Goal: Subscribe to service/newsletter

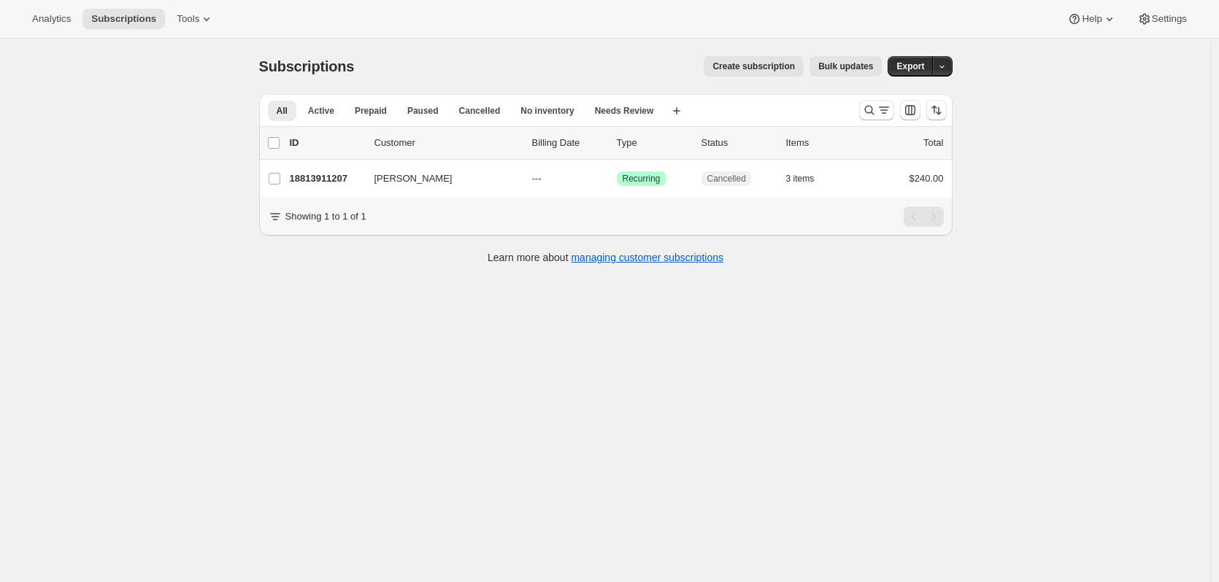
click at [775, 61] on span "Create subscription" at bounding box center [753, 67] width 82 height 12
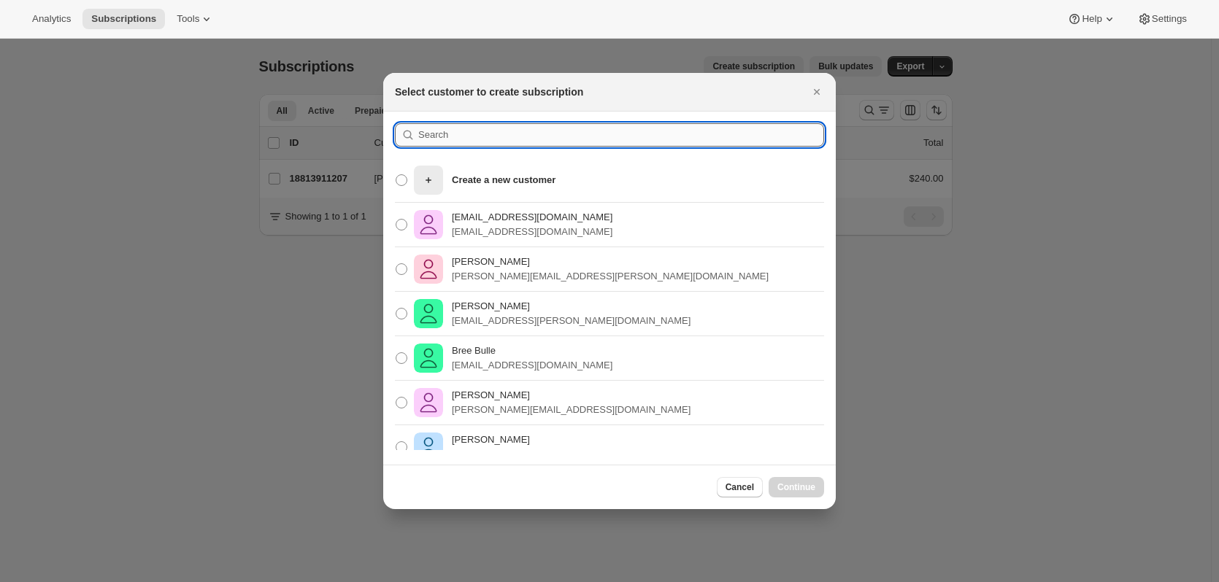
click at [536, 125] on input ":rc:" at bounding box center [621, 134] width 406 height 23
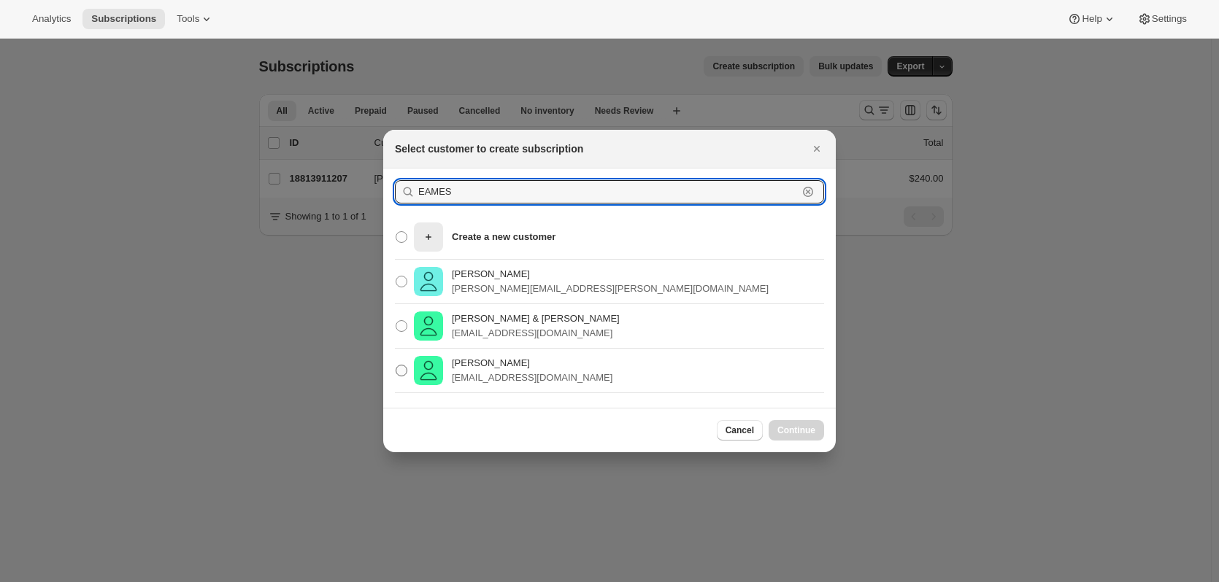
type input "EAMES"
click at [514, 369] on p "Ben Eames" at bounding box center [532, 363] width 161 height 15
click at [396, 366] on input "Ben Eames eamesy72@gmail.com" at bounding box center [396, 365] width 1 height 1
radio input "true"
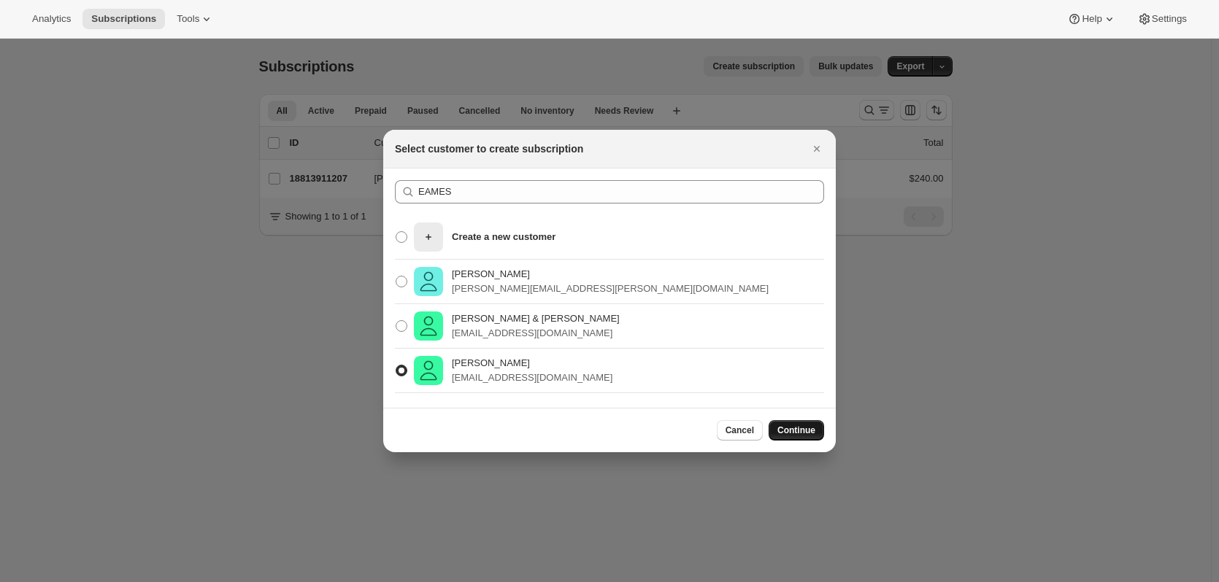
click at [806, 439] on button "Continue" at bounding box center [796, 430] width 55 height 20
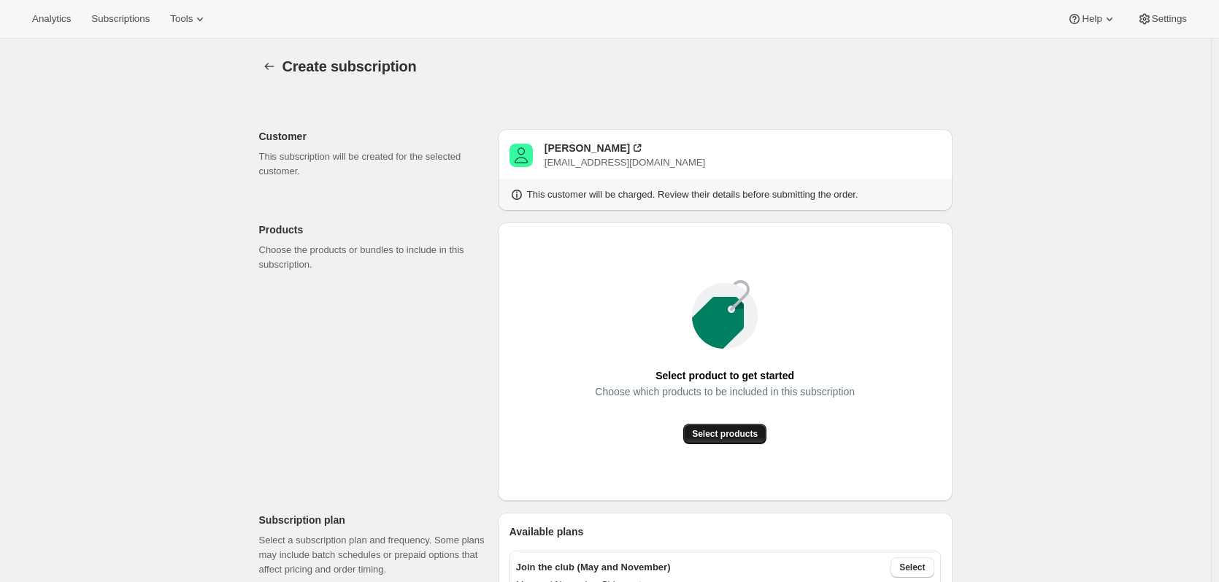
click at [715, 429] on span "Select products" at bounding box center [725, 434] width 66 height 12
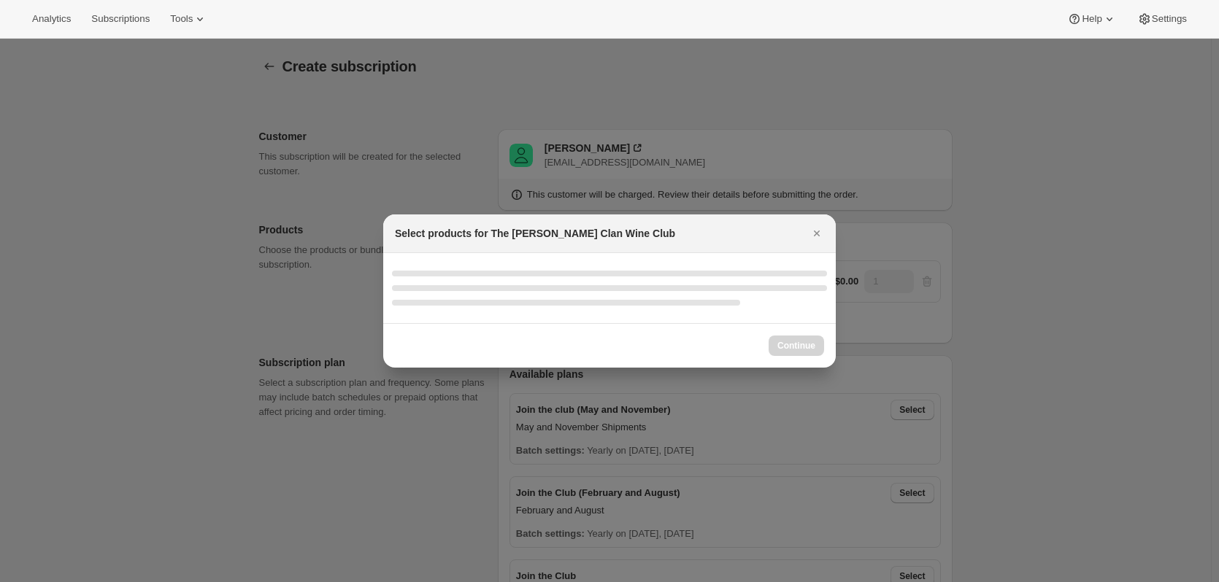
select select "gid://shopify/ProductVariant/46927751086247"
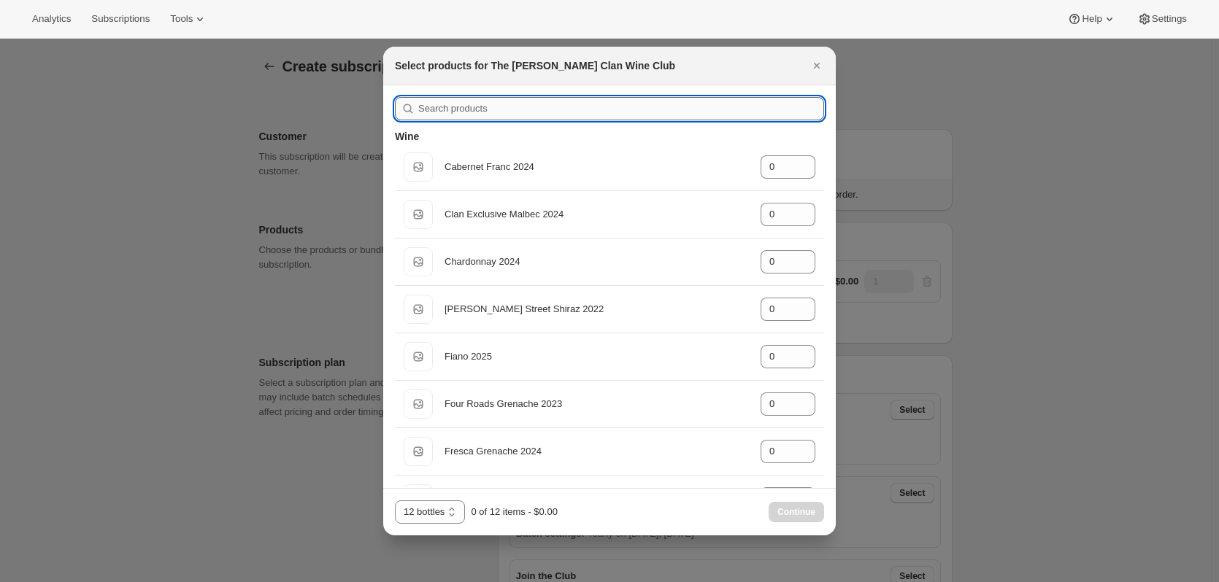
click at [579, 109] on input ":r2l:" at bounding box center [621, 108] width 406 height 23
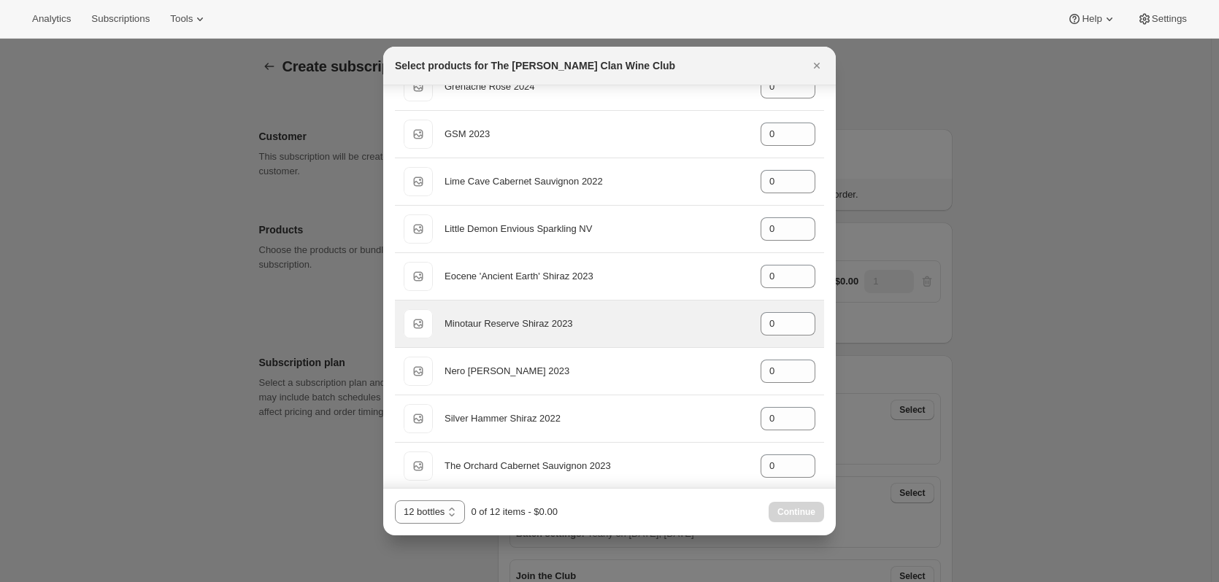
scroll to position [441, 0]
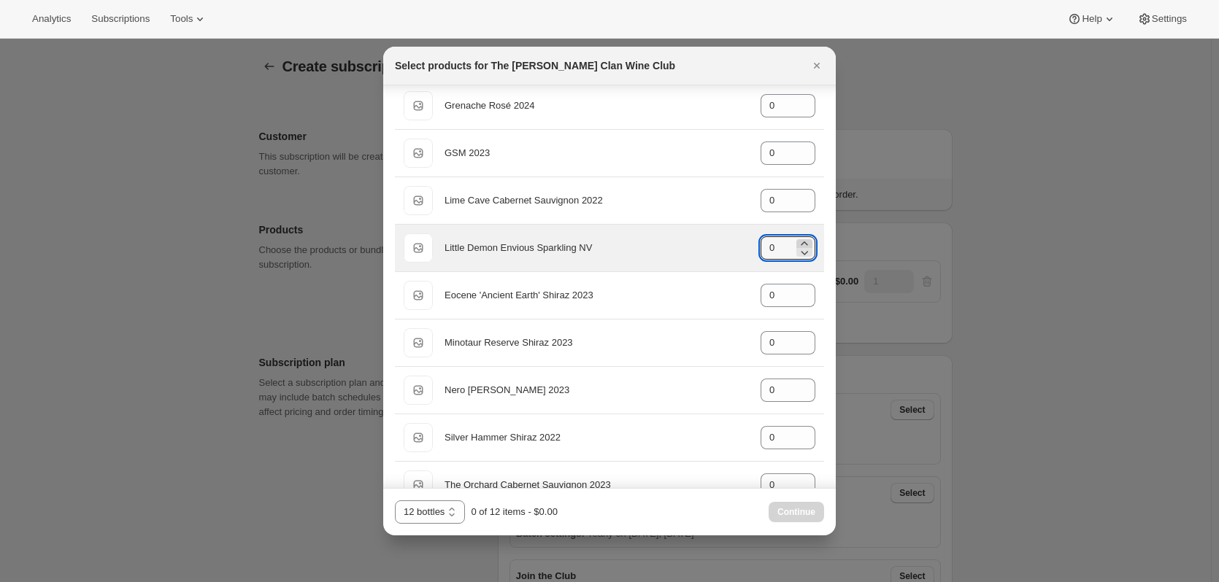
click at [797, 242] on icon ":r2l:" at bounding box center [804, 243] width 15 height 15
type input "3"
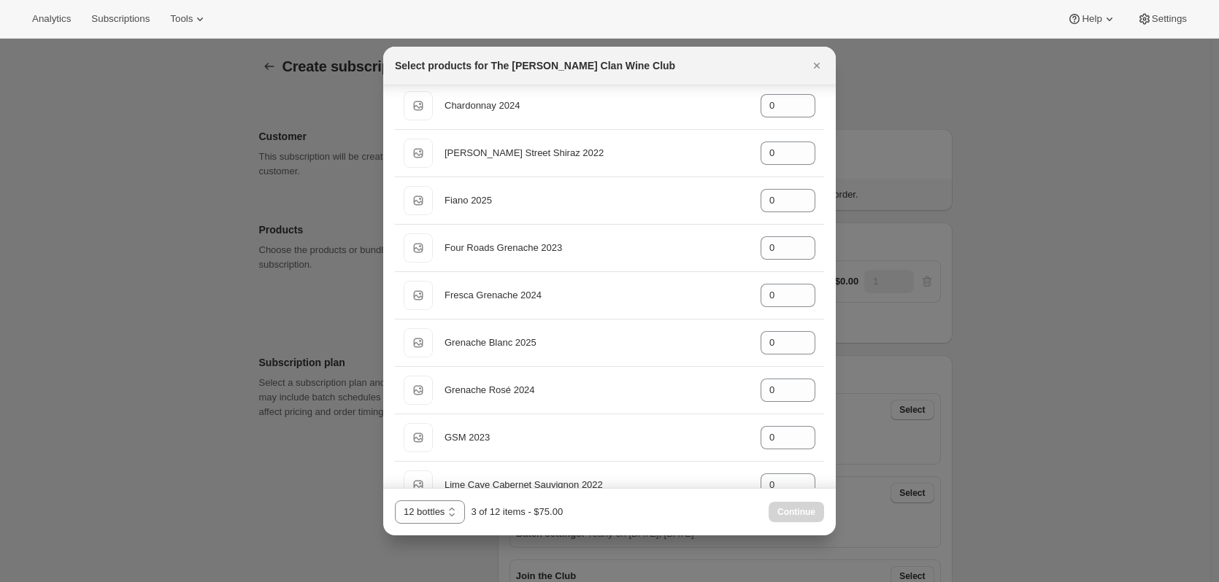
scroll to position [149, 0]
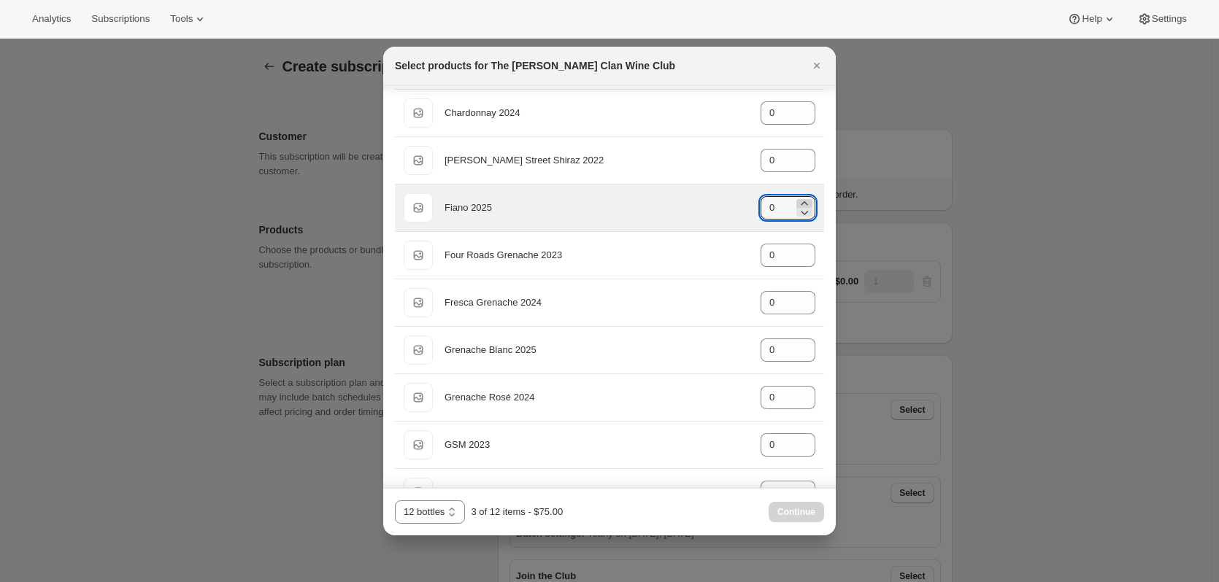
click at [798, 204] on icon ":r2l:" at bounding box center [804, 203] width 15 height 15
click at [797, 204] on icon ":r2l:" at bounding box center [804, 203] width 15 height 15
type input "3"
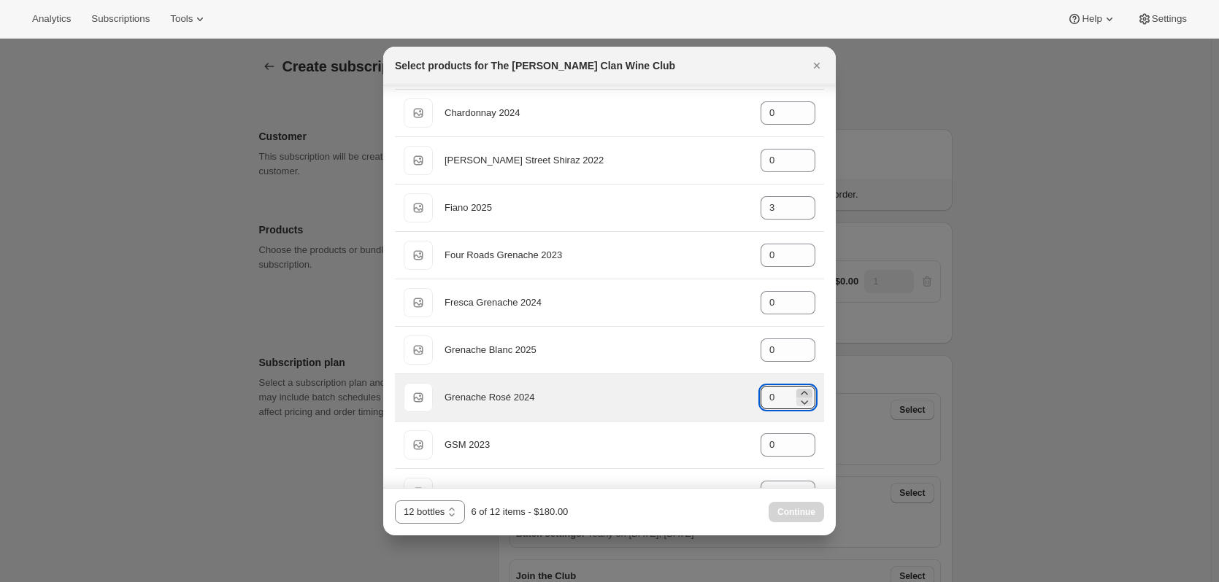
click at [797, 392] on icon ":r2l:" at bounding box center [804, 393] width 15 height 15
type input "3"
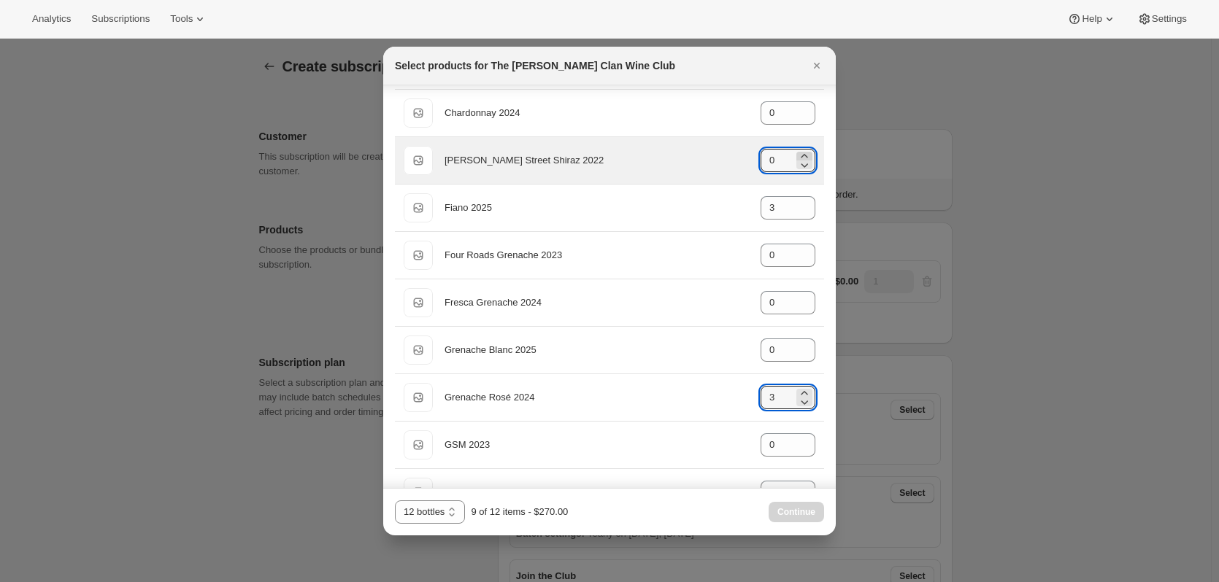
click at [797, 153] on icon ":r2l:" at bounding box center [804, 156] width 15 height 15
type input "3"
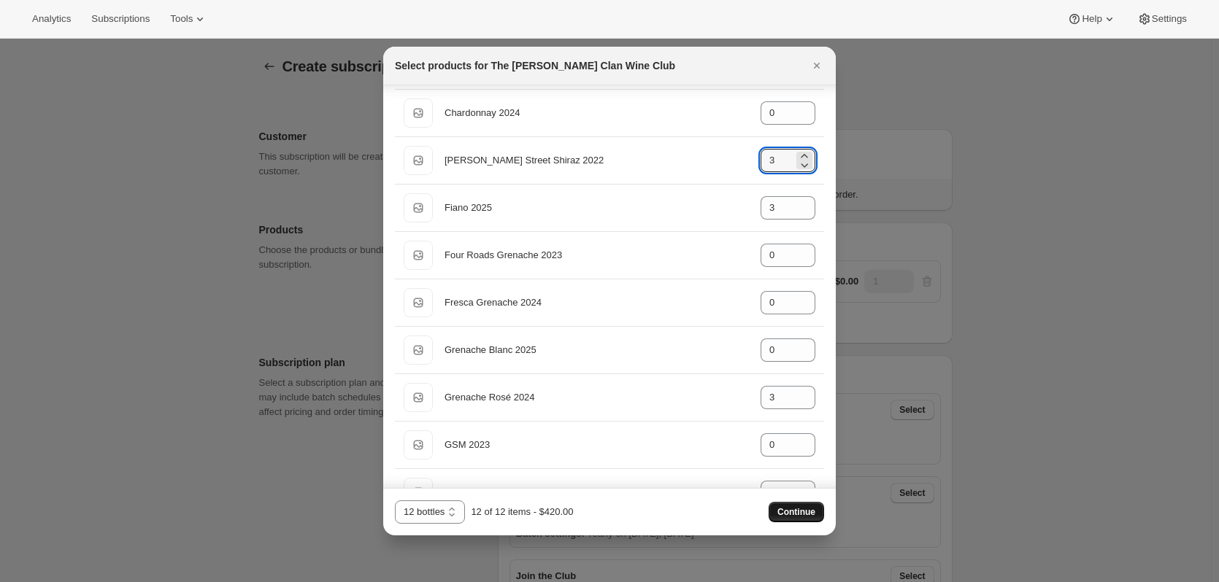
click at [781, 507] on span "Continue" at bounding box center [796, 513] width 38 height 12
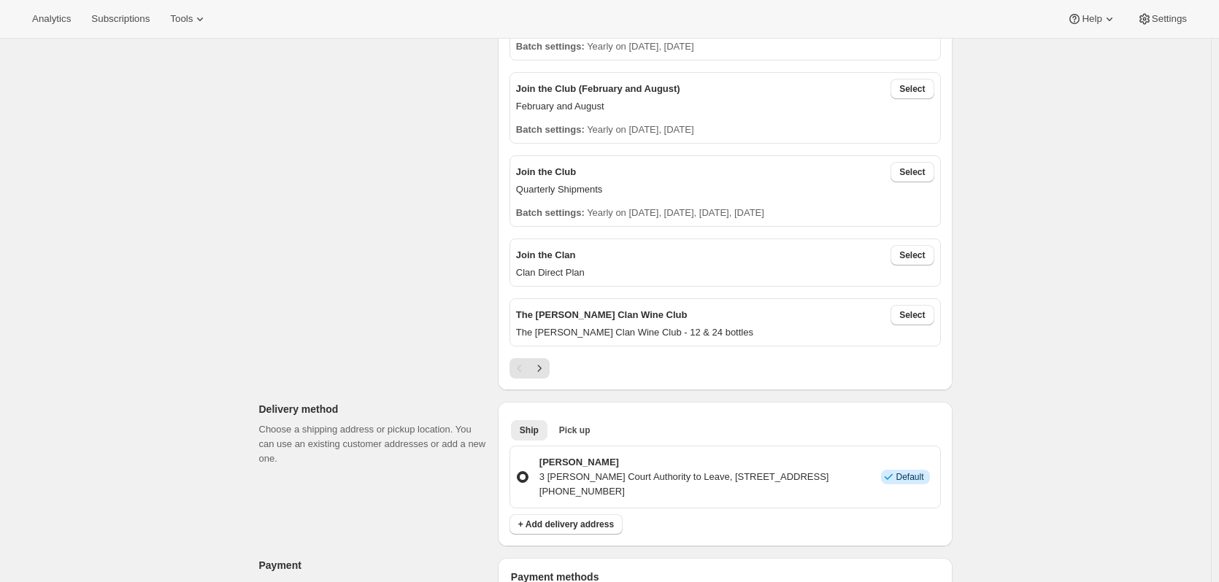
scroll to position [438, 0]
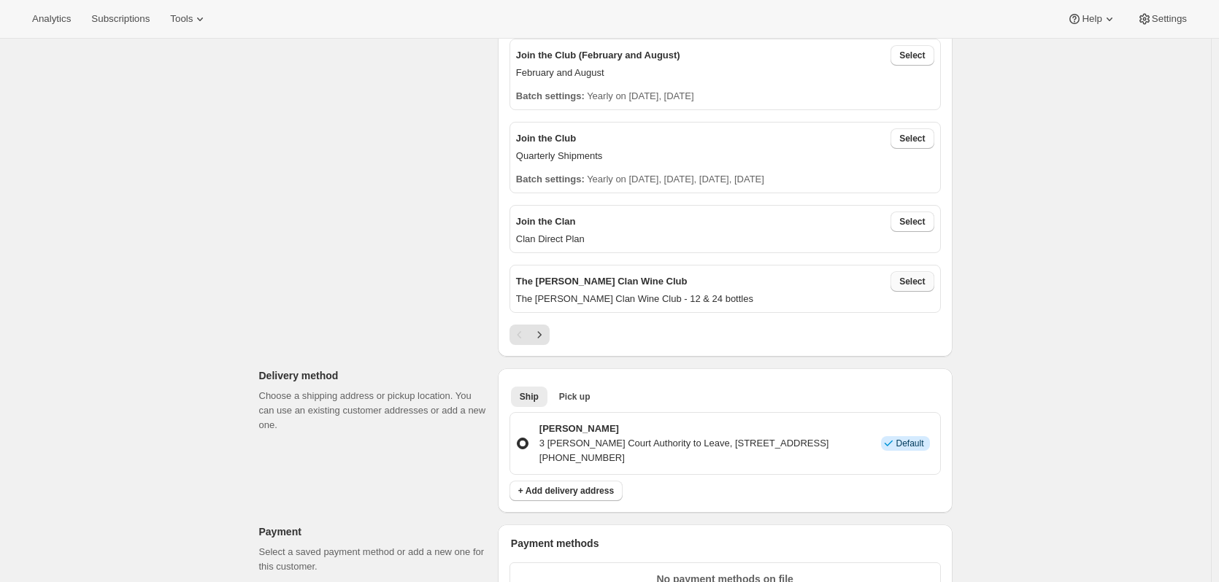
click at [922, 281] on span "Select" at bounding box center [912, 282] width 26 height 12
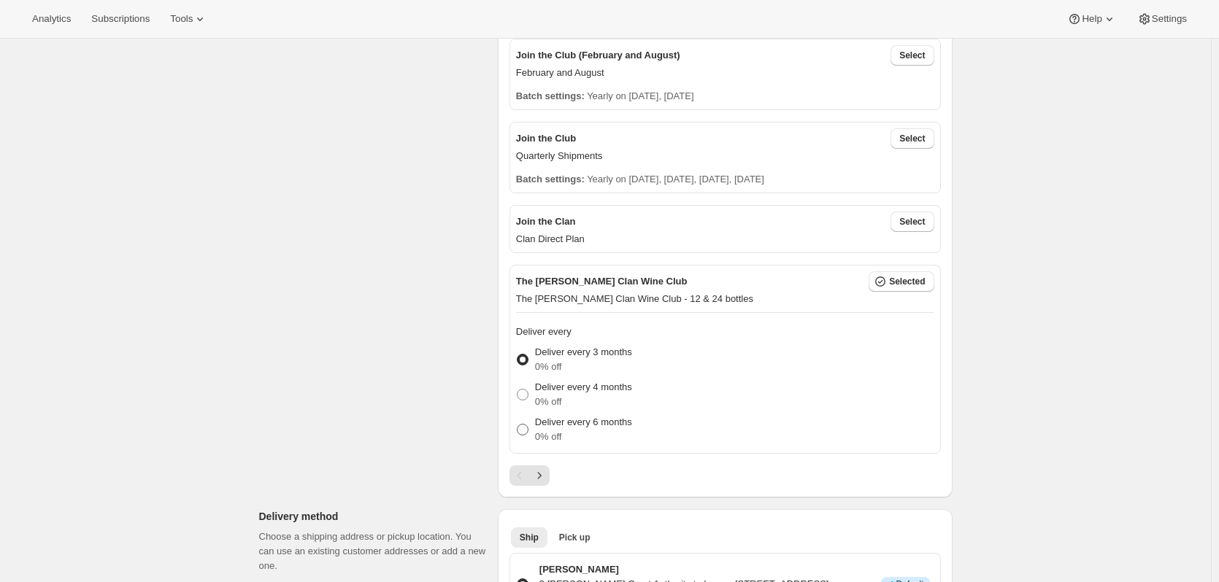
click at [611, 425] on p "Deliver every 6 months" at bounding box center [583, 422] width 97 height 15
click at [517, 425] on input "Deliver every 6 months 0% off" at bounding box center [517, 424] width 1 height 1
radio input "true"
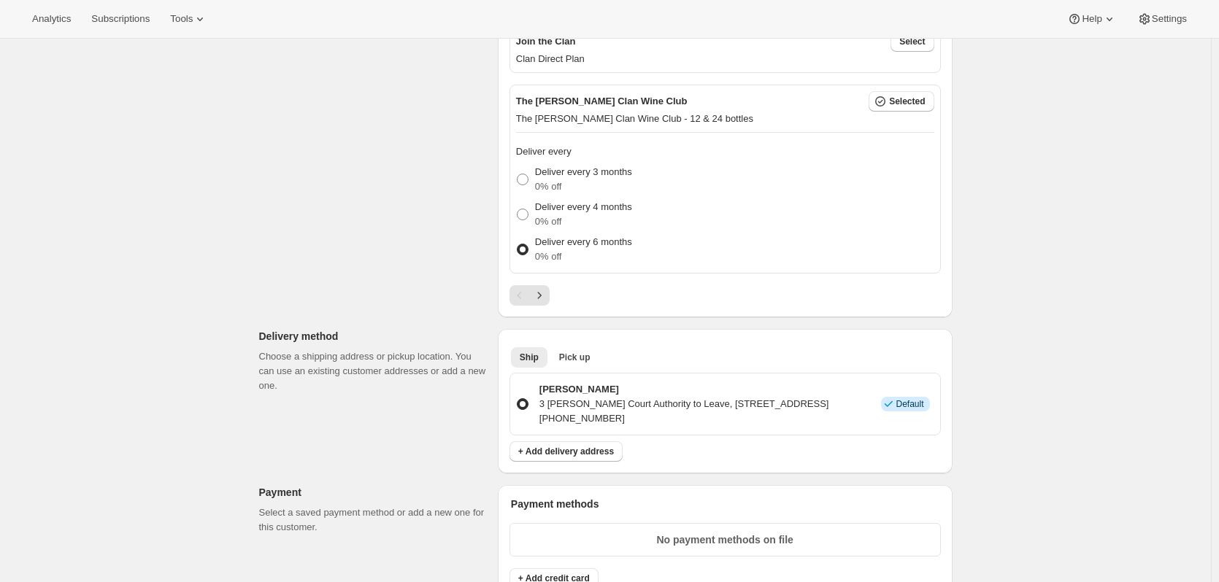
scroll to position [730, 0]
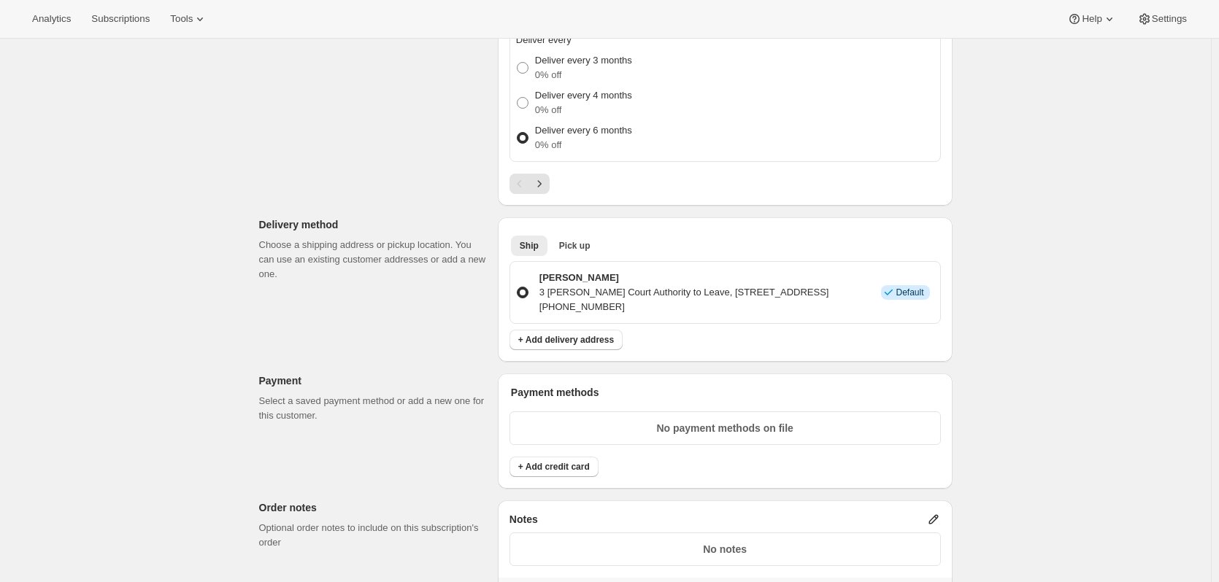
click at [566, 478] on div "Payment methods No payment methods on file + Add credit card" at bounding box center [725, 431] width 455 height 115
click at [566, 470] on span "+ Add credit card" at bounding box center [554, 467] width 72 height 12
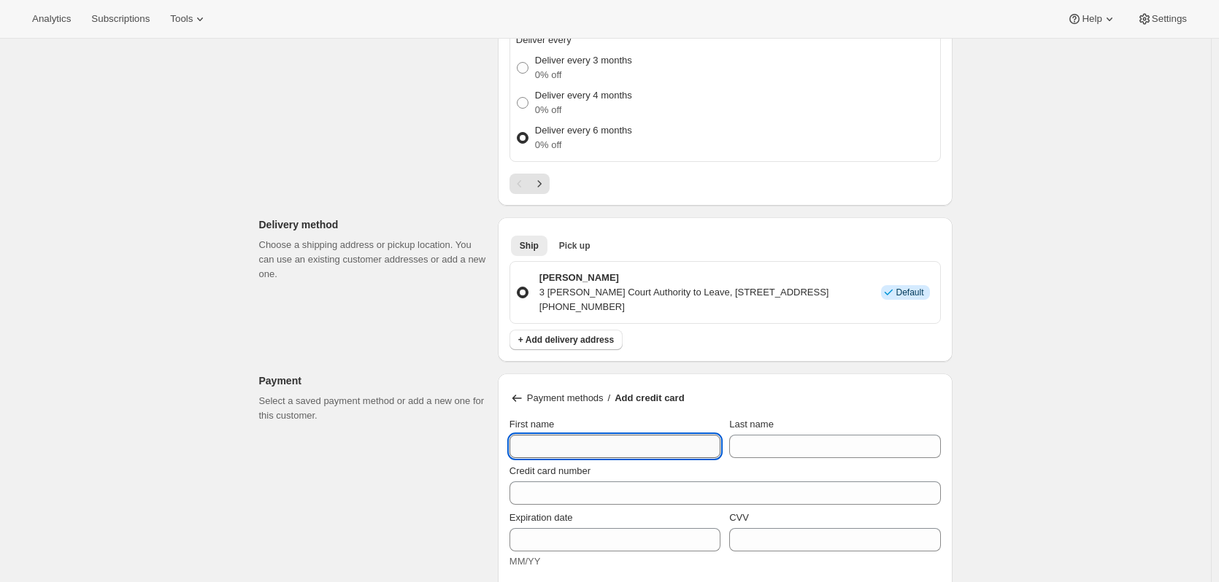
click at [571, 448] on input "First name" at bounding box center [614, 446] width 211 height 23
type input "K"
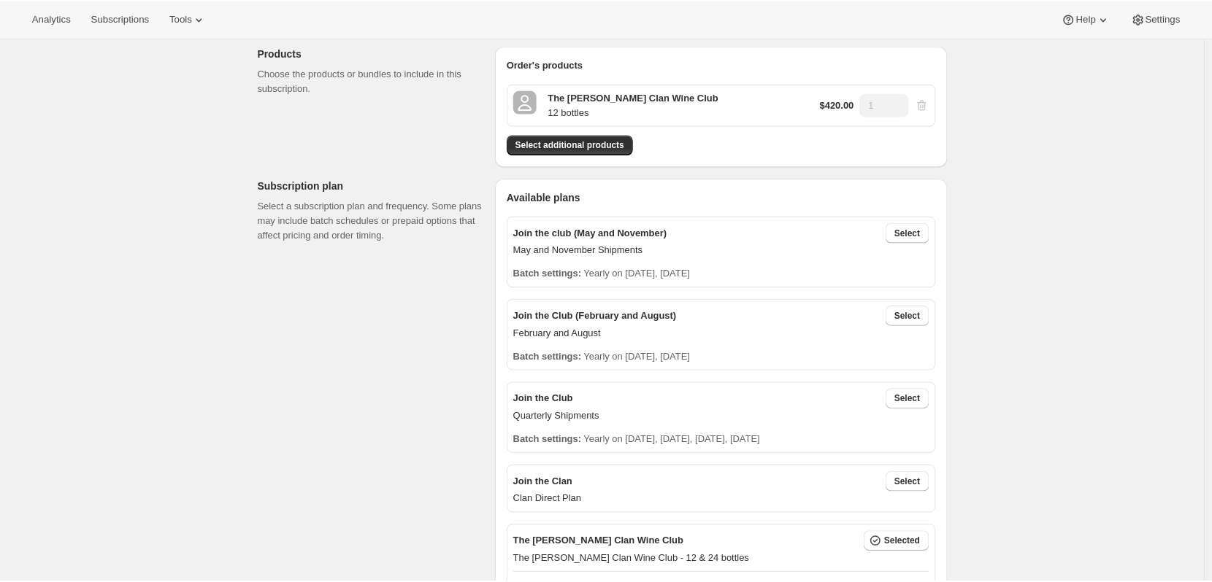
scroll to position [0, 0]
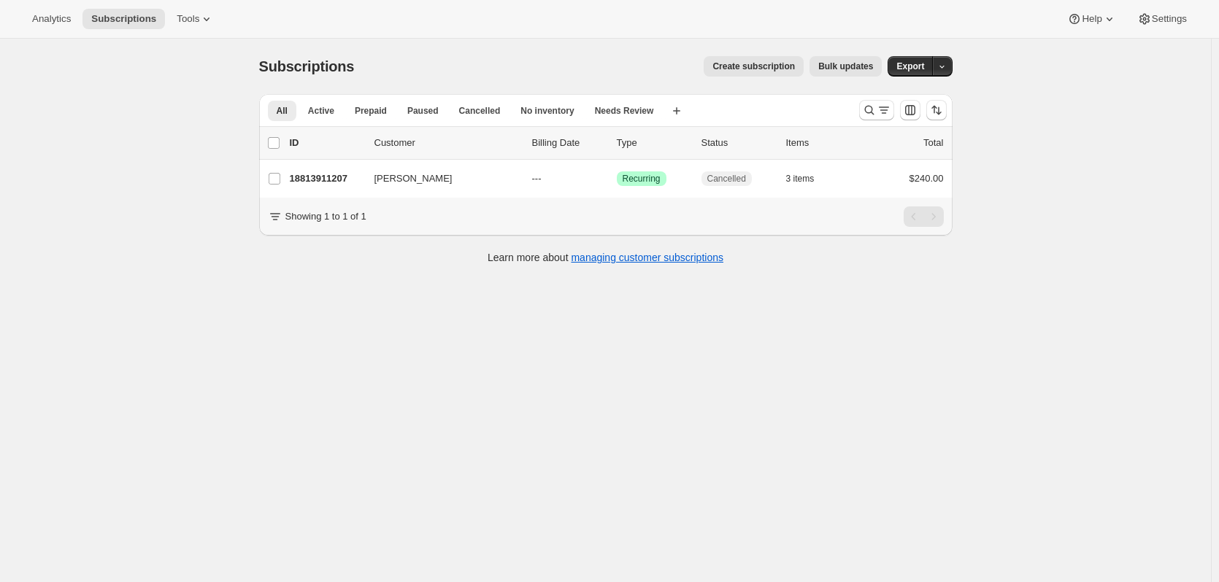
click at [752, 69] on span "Create subscription" at bounding box center [753, 67] width 82 height 12
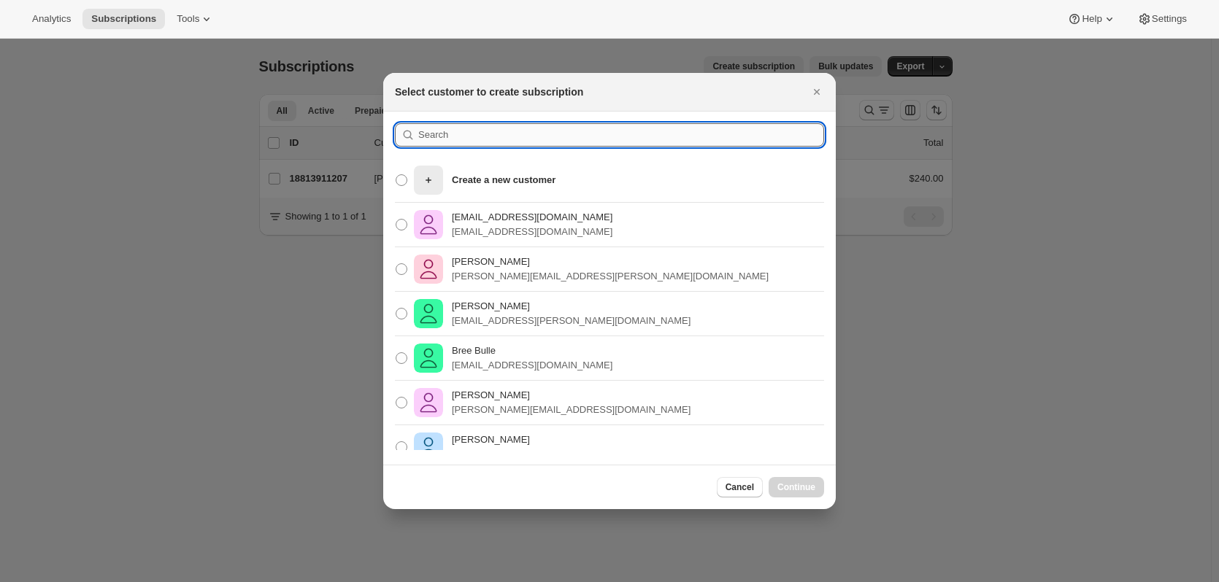
click at [484, 134] on input ":rc:" at bounding box center [621, 134] width 406 height 23
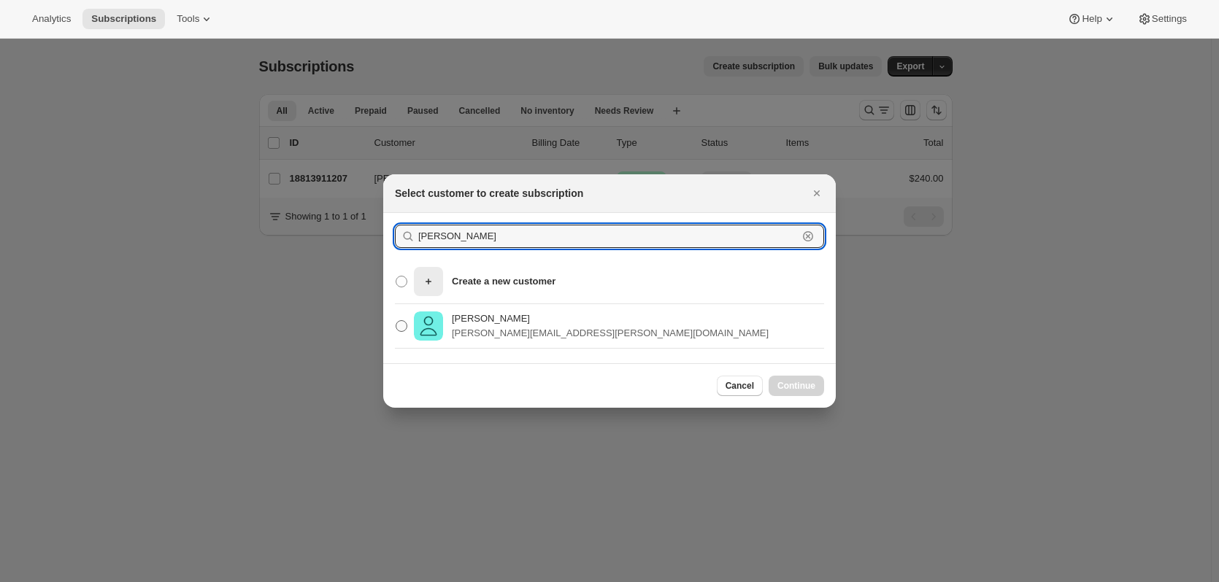
type input "[PERSON_NAME]"
click at [515, 321] on p "[PERSON_NAME]" at bounding box center [610, 319] width 317 height 15
click at [396, 321] on input "[PERSON_NAME] [PERSON_NAME][EMAIL_ADDRESS][PERSON_NAME][DOMAIN_NAME]" at bounding box center [396, 320] width 1 height 1
radio input "true"
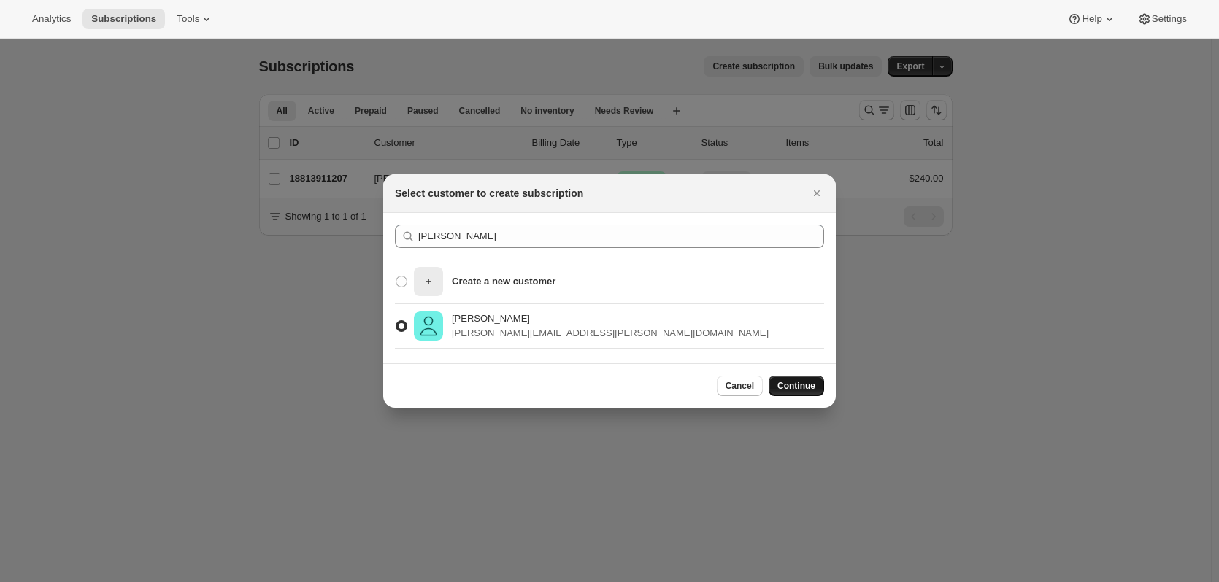
click at [787, 382] on span "Continue" at bounding box center [796, 386] width 38 height 12
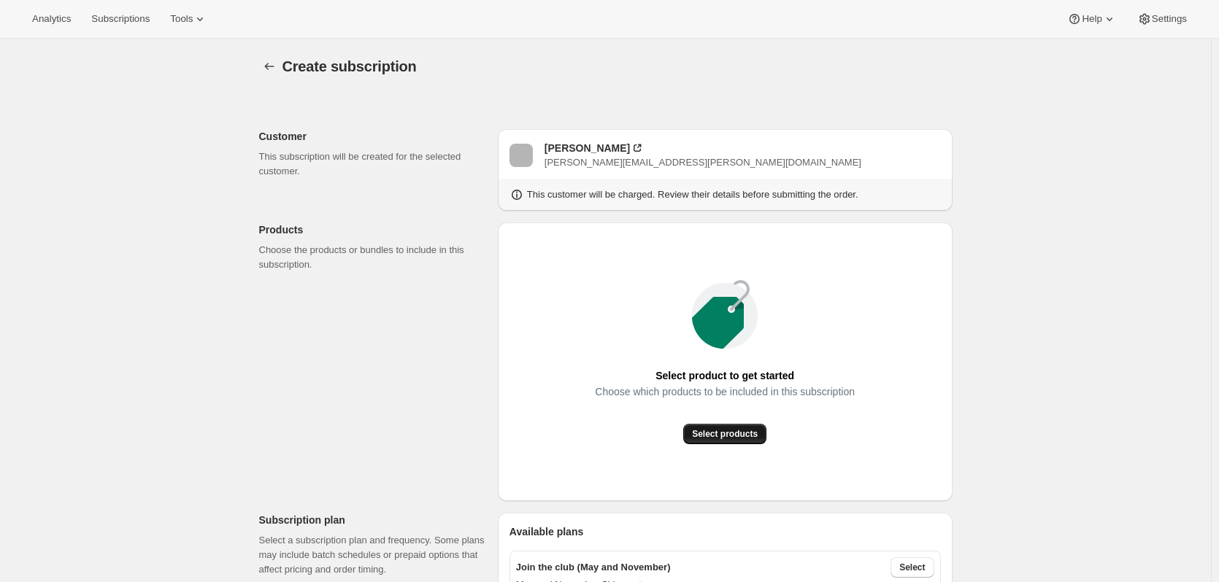
click at [728, 426] on button "Select products" at bounding box center [724, 434] width 83 height 20
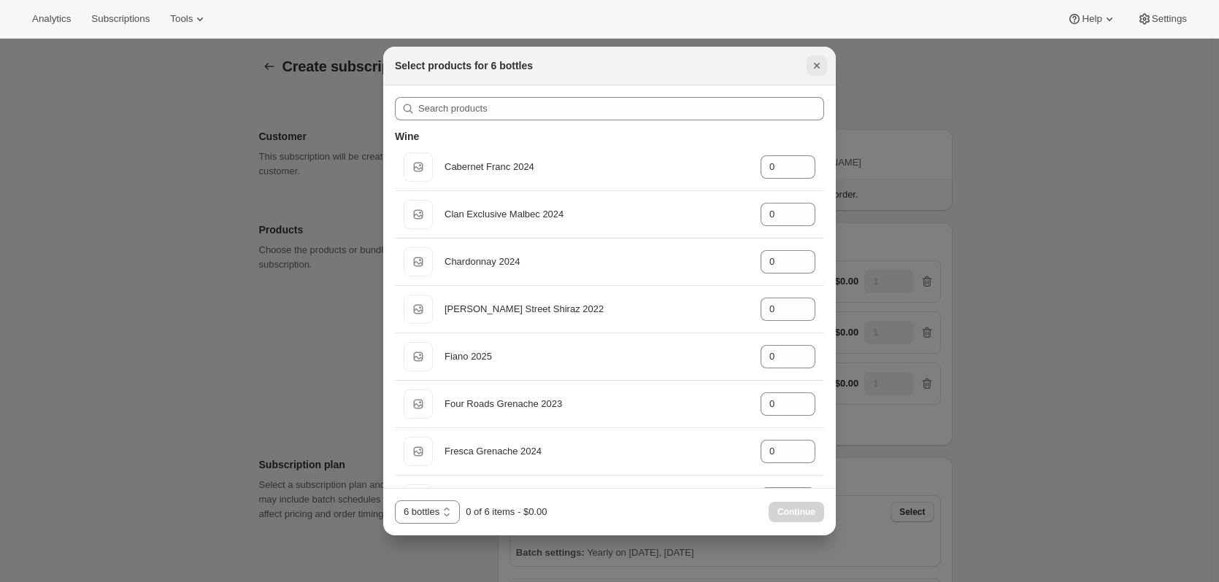
click at [820, 61] on icon "Close" at bounding box center [816, 65] width 15 height 15
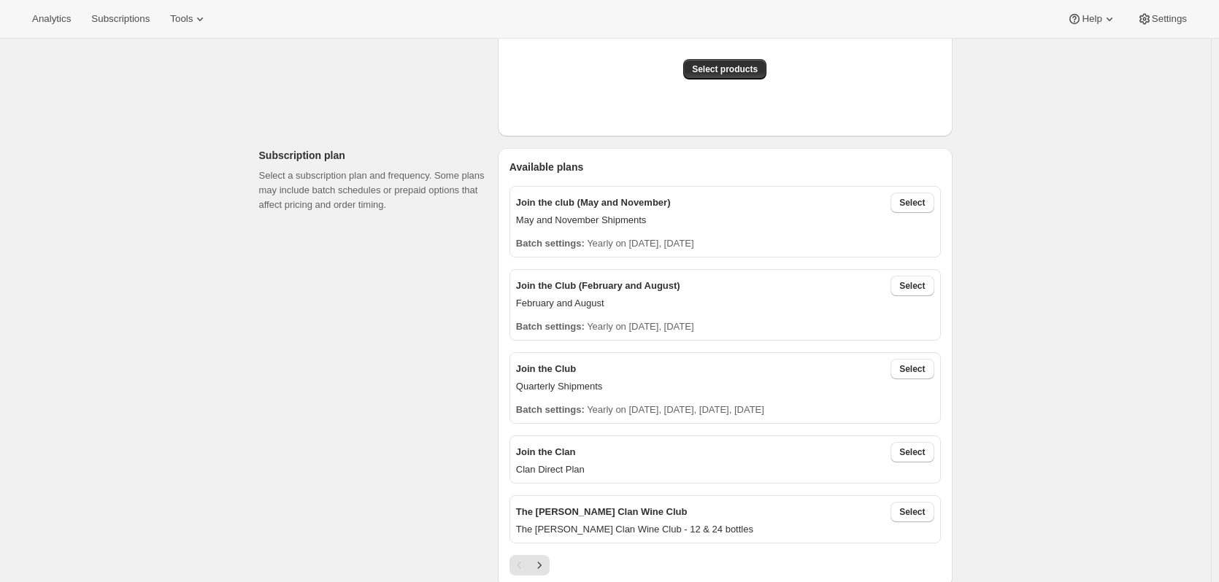
scroll to position [73, 0]
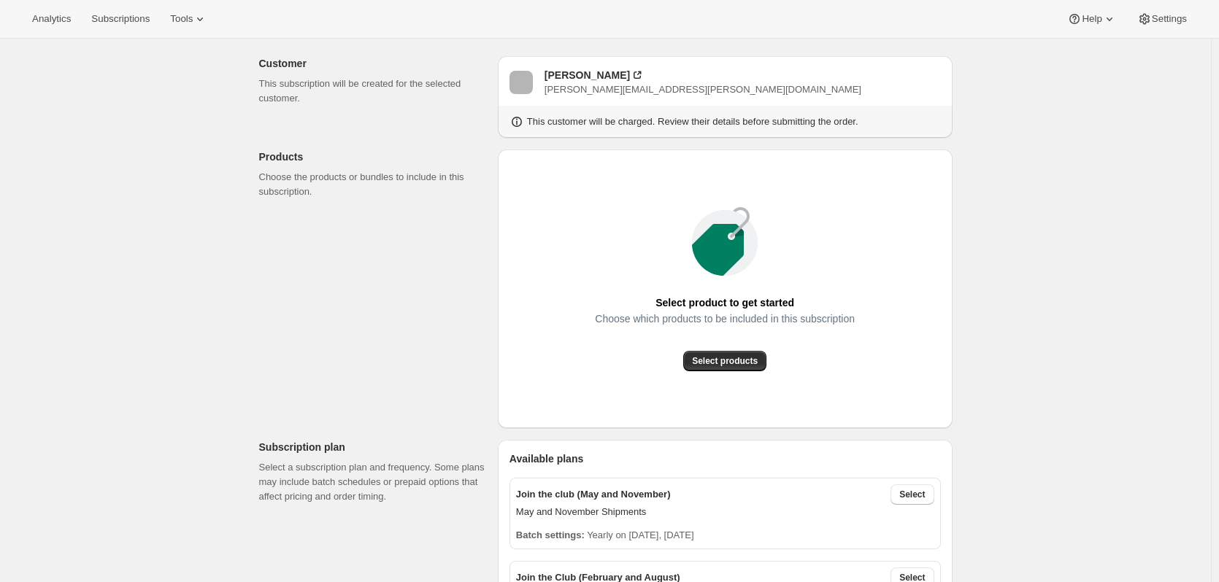
click at [715, 350] on div "Choose which products to be included in this subscription" at bounding box center [725, 332] width 260 height 38
click at [715, 355] on button "Select products" at bounding box center [724, 361] width 83 height 20
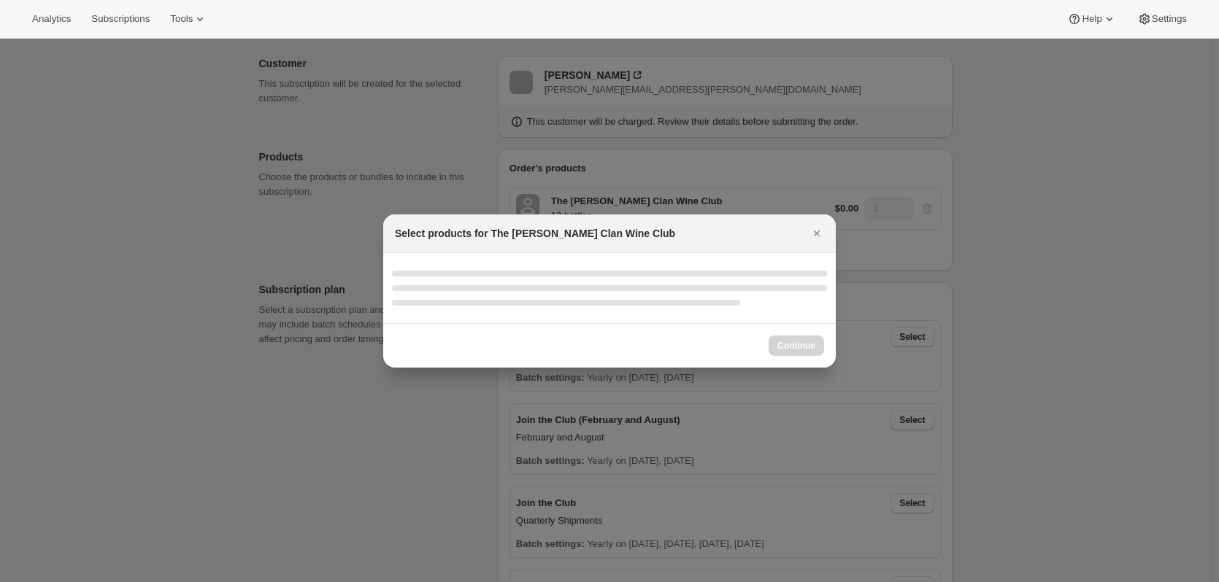
select select "gid://shopify/ProductVariant/46927751086247"
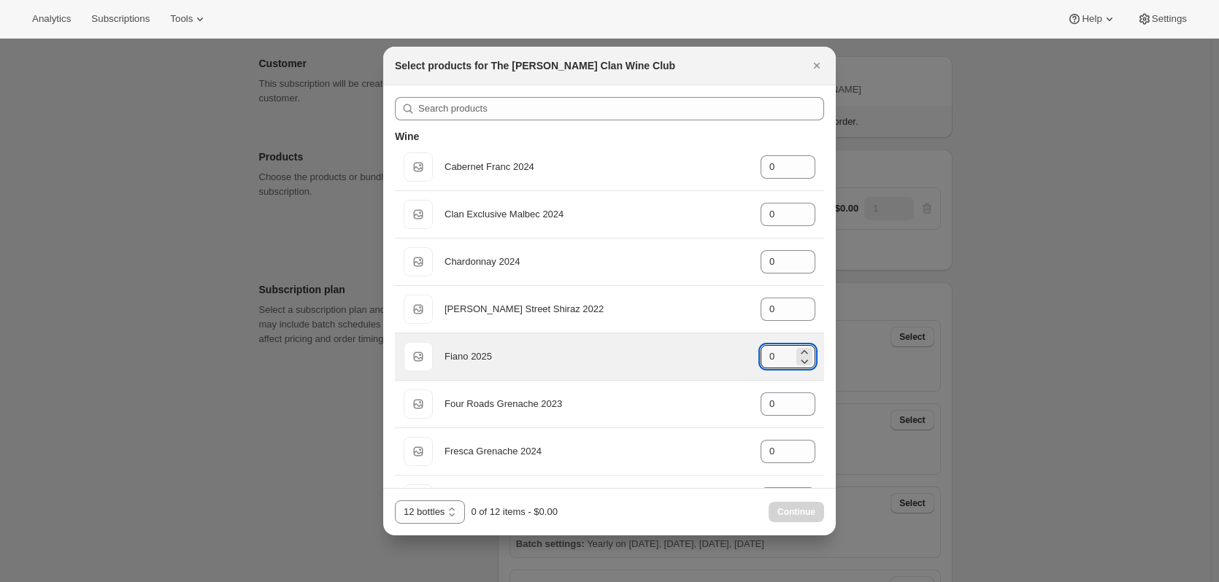
drag, startPoint x: 777, startPoint y: 356, endPoint x: 746, endPoint y: 358, distance: 30.7
click at [746, 358] on div "Default Title Fiano 2025 gid://shopify/ProductVariant/46914039808167 0" at bounding box center [610, 356] width 412 height 29
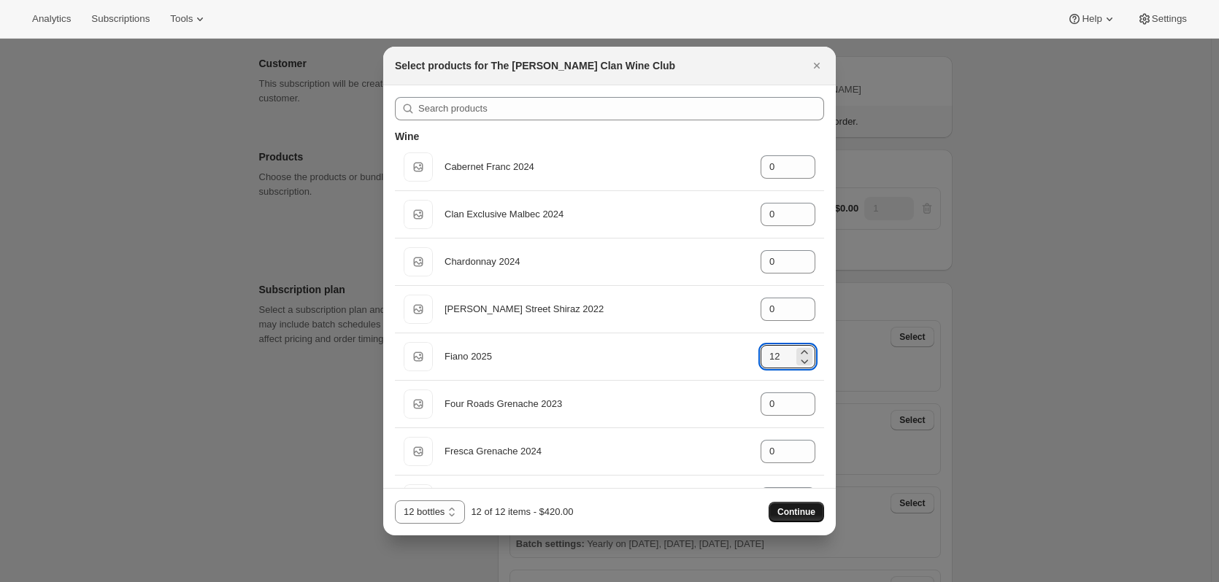
type input "12"
click at [811, 514] on span "Continue" at bounding box center [796, 513] width 38 height 12
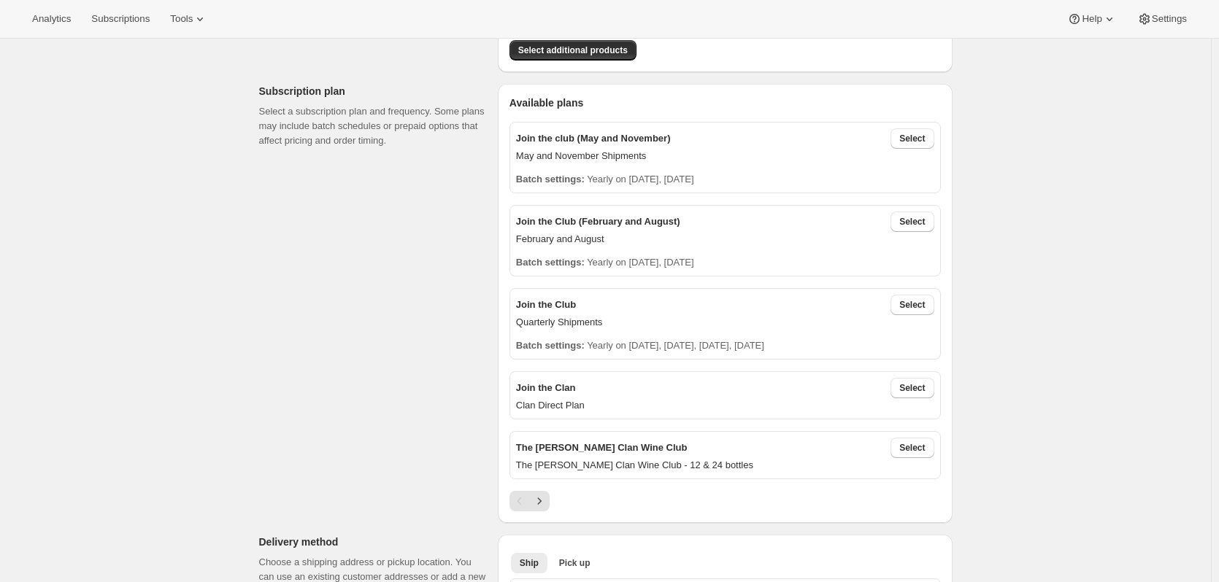
scroll to position [292, 0]
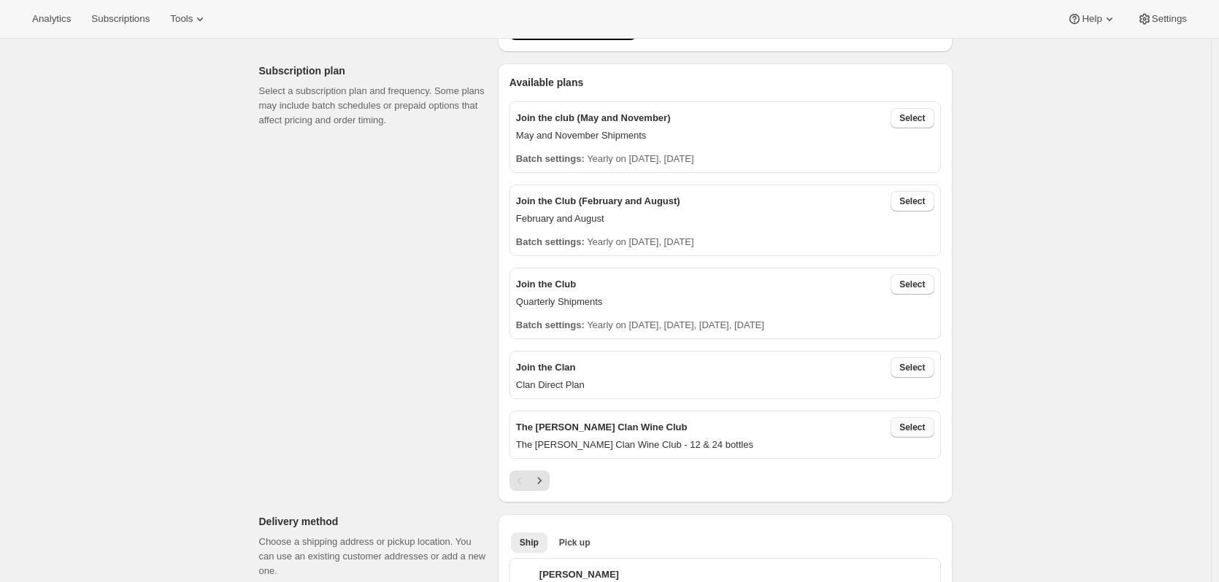
click at [910, 427] on span "Select" at bounding box center [912, 428] width 26 height 12
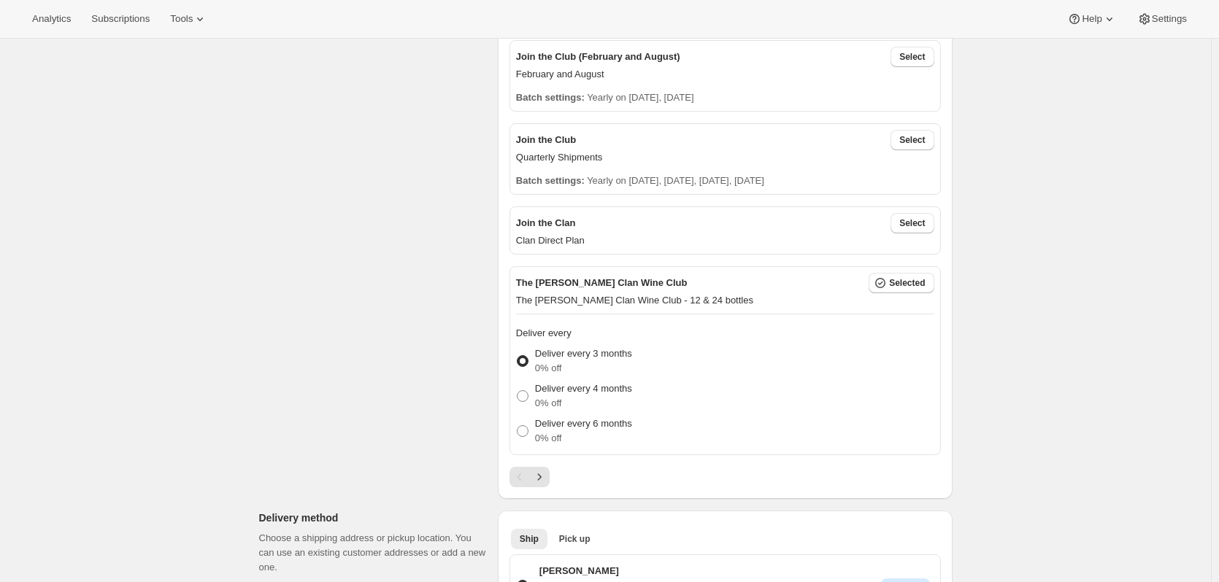
scroll to position [438, 0]
click at [598, 428] on p "Deliver every 6 months" at bounding box center [583, 422] width 97 height 15
click at [517, 425] on input "Deliver every 6 months 0% off" at bounding box center [517, 424] width 1 height 1
radio input "true"
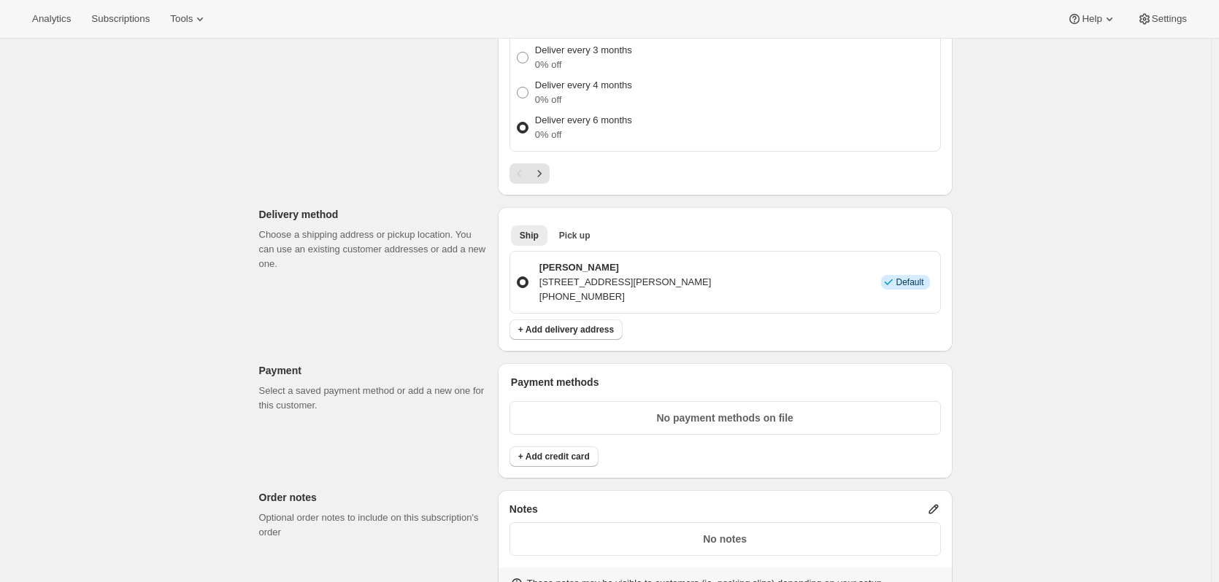
scroll to position [803, 0]
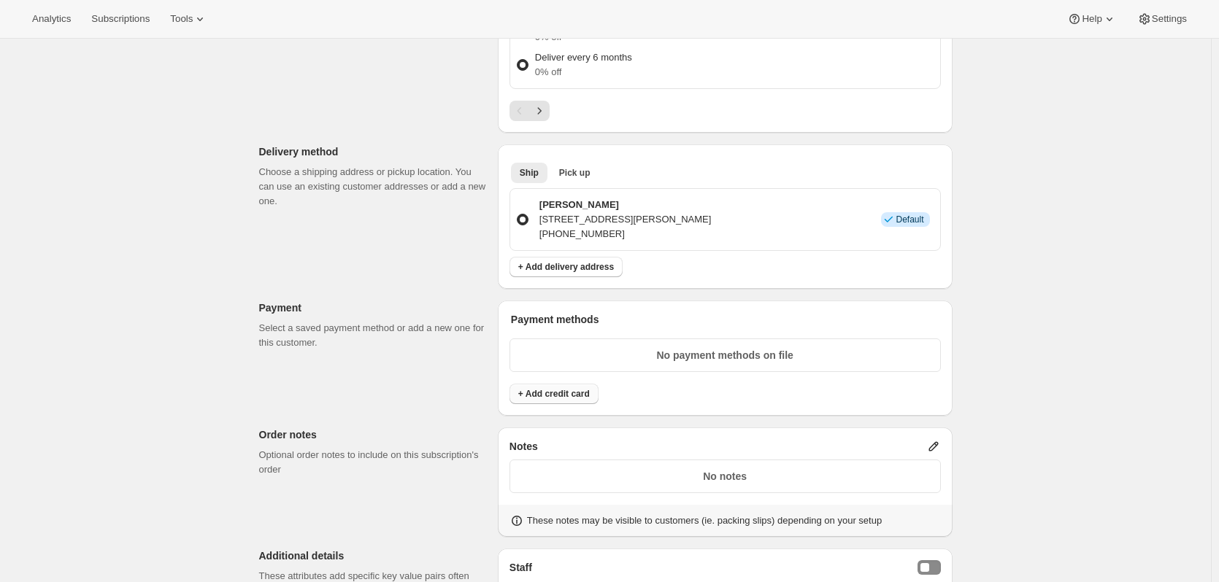
click at [566, 393] on span "+ Add credit card" at bounding box center [554, 394] width 72 height 12
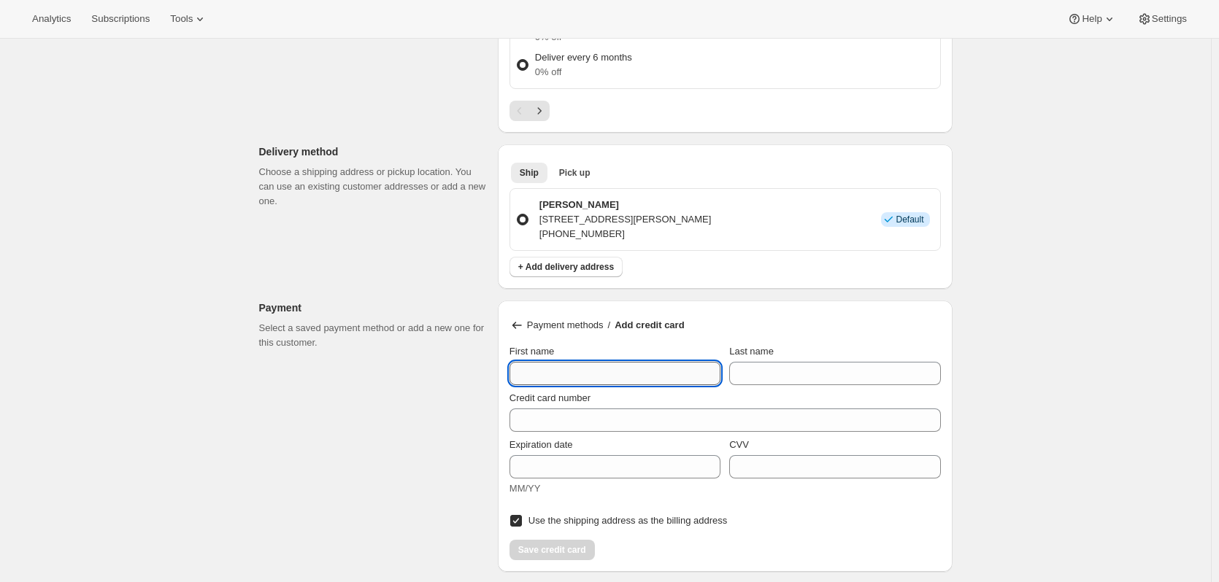
click at [585, 365] on input "First name" at bounding box center [614, 373] width 211 height 23
type input "[PERSON_NAME]"
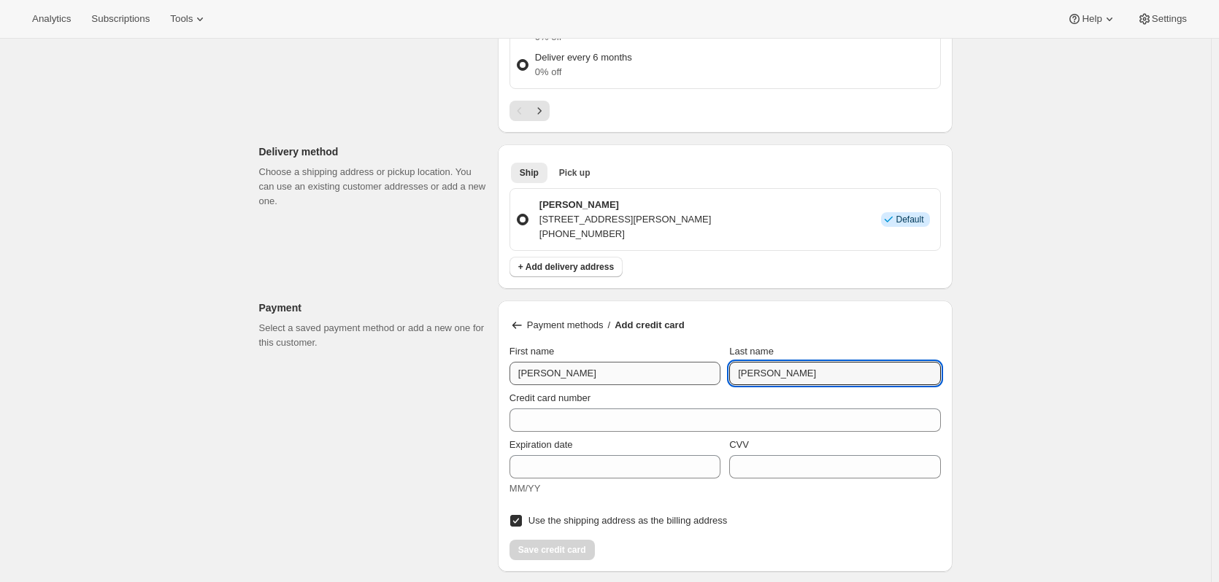
type input "[PERSON_NAME]"
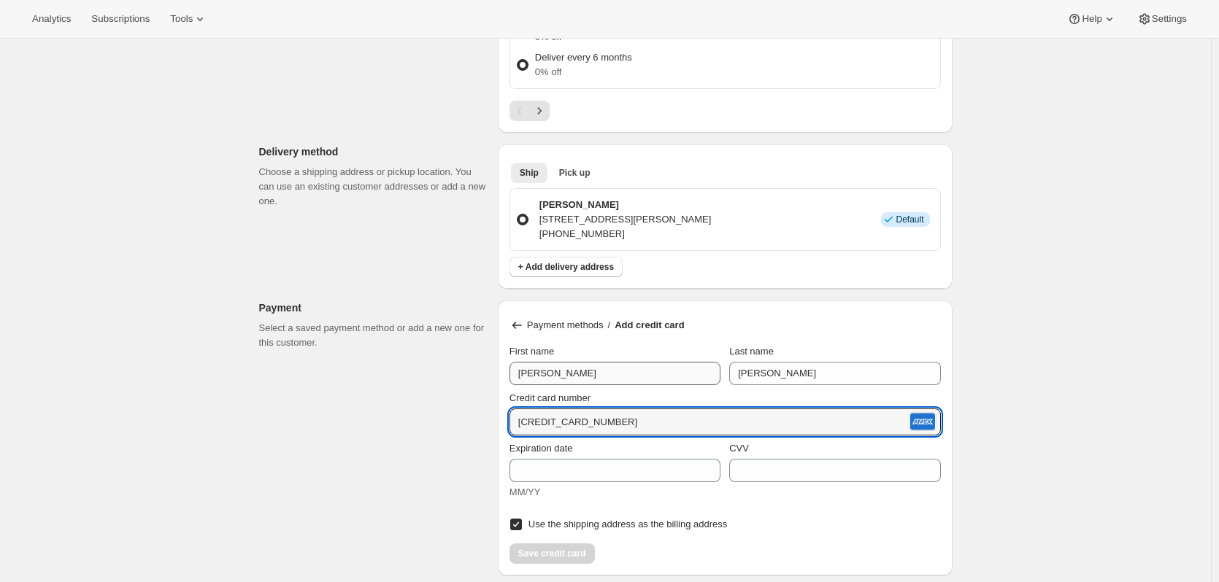
type input "[CREDIT_CARD_NUMBER]"
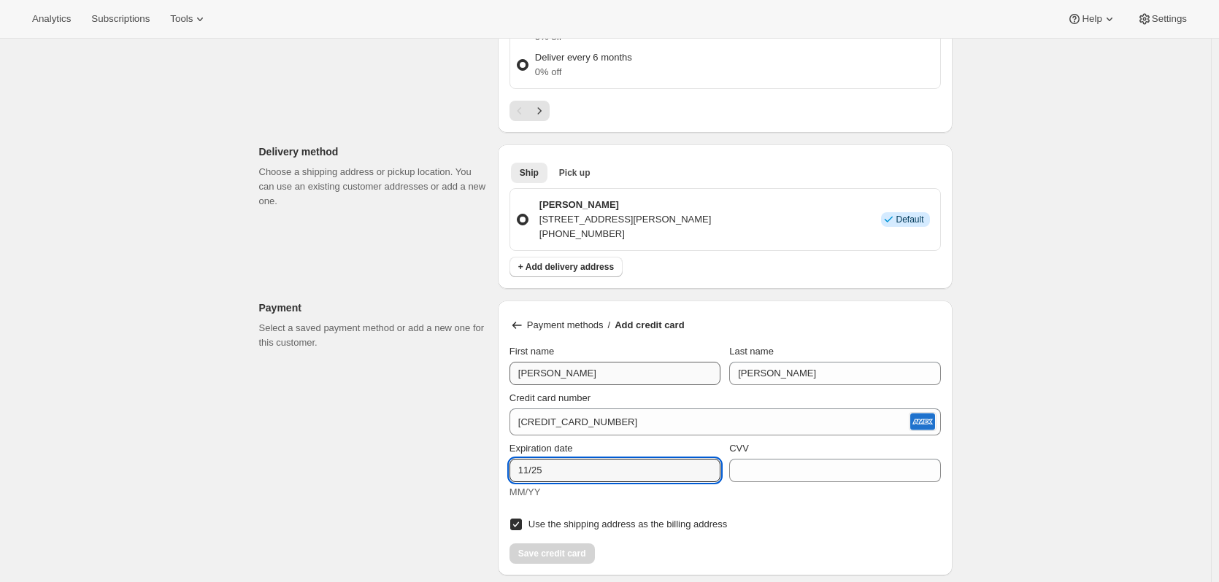
type input "11/25"
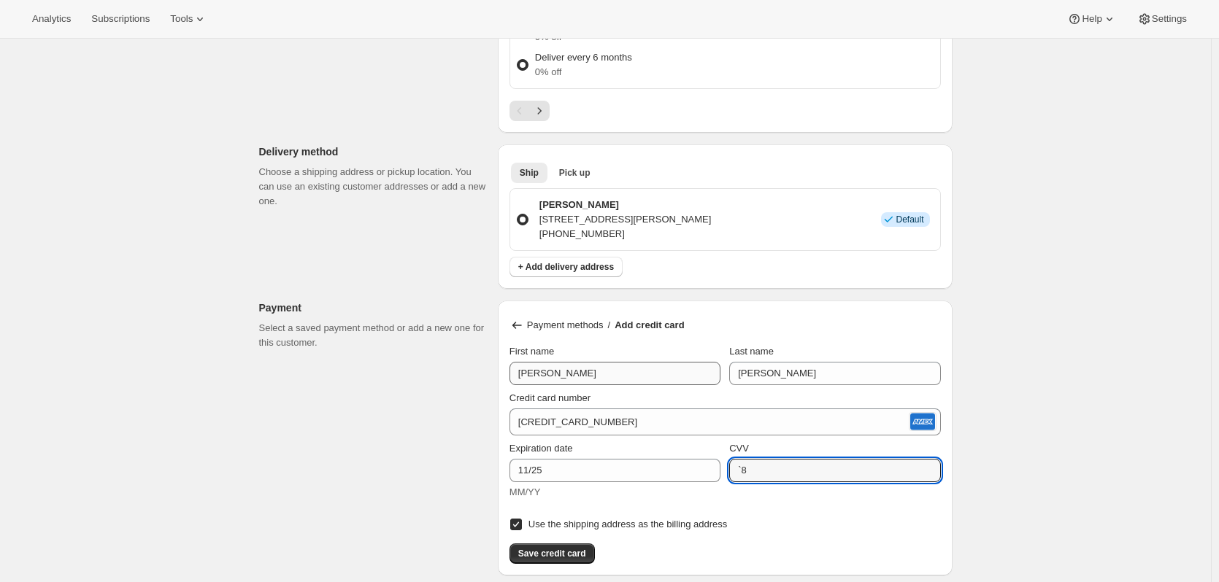
type input "`"
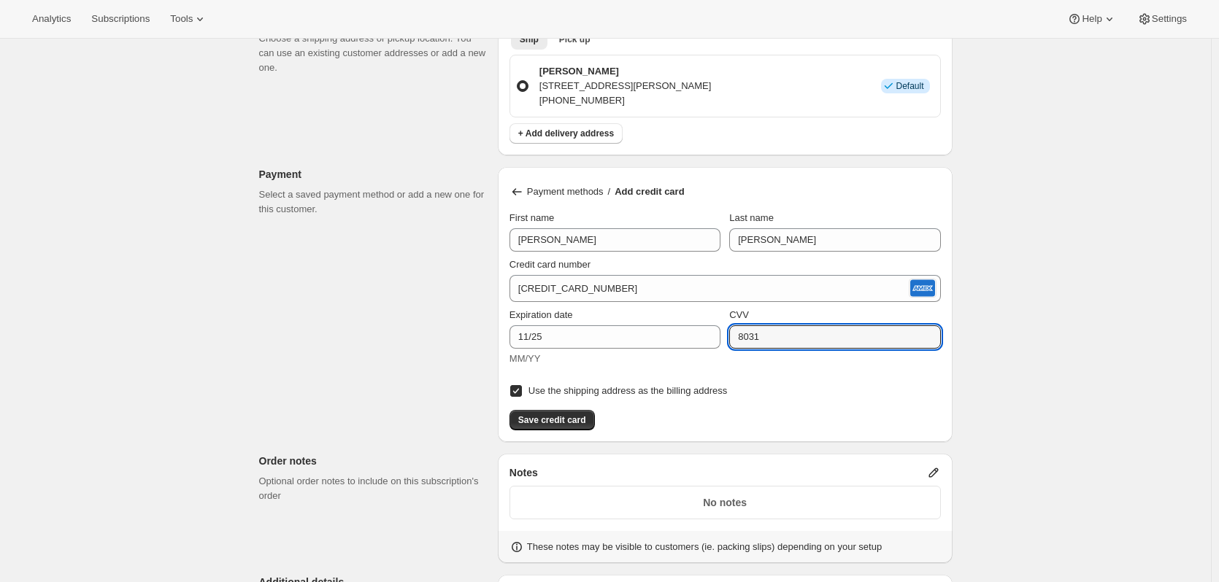
scroll to position [949, 0]
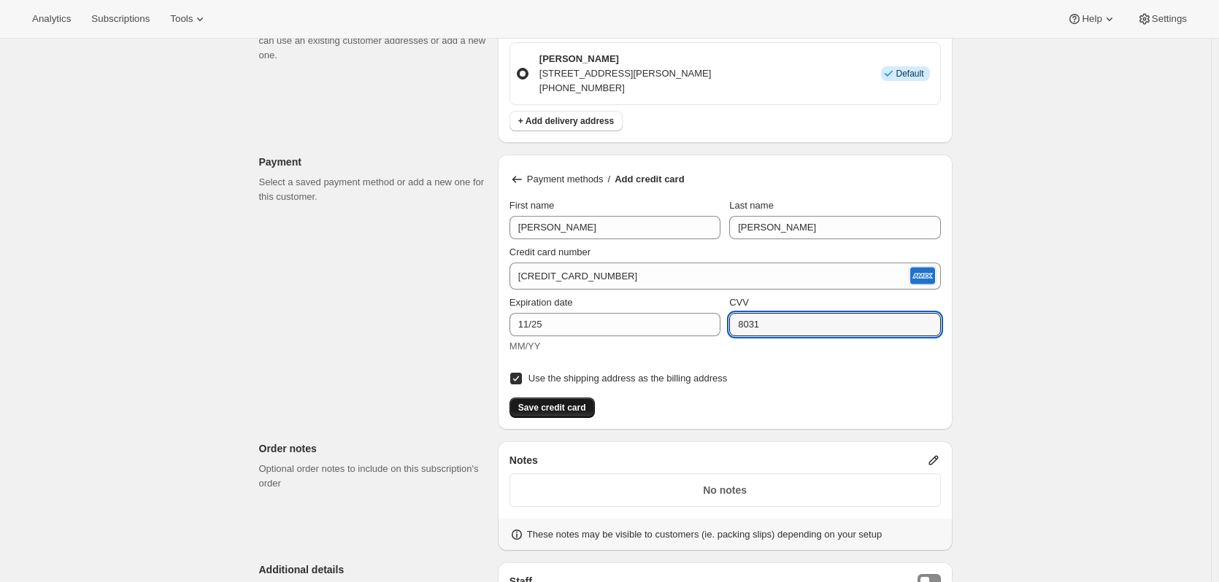
type input "8031"
click at [578, 405] on span "Save credit card" at bounding box center [552, 408] width 68 height 12
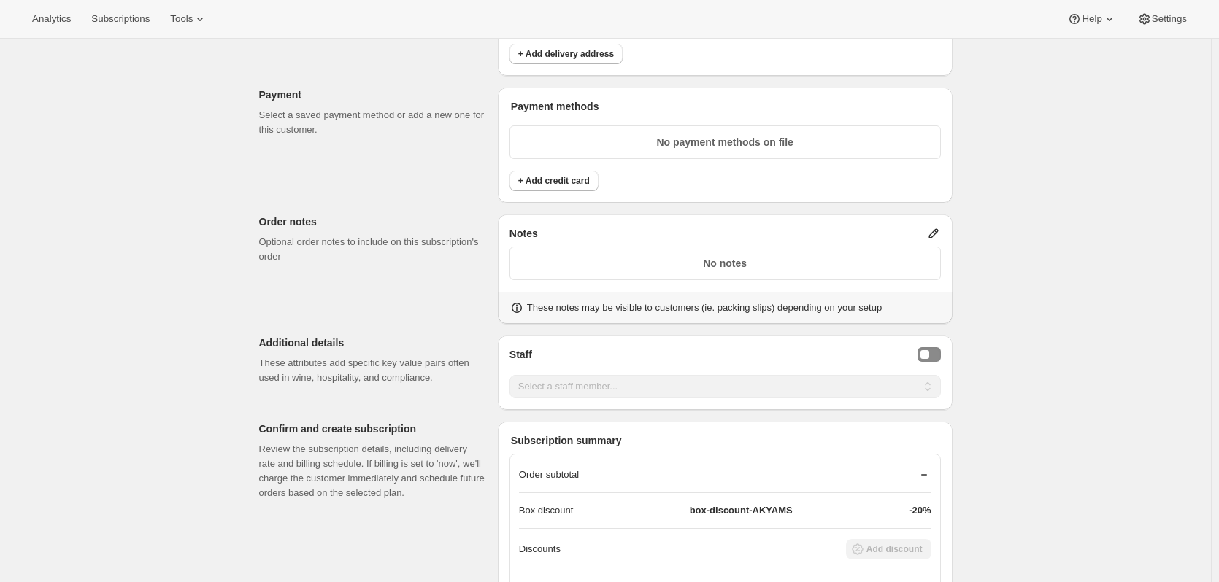
scroll to position [1168, 0]
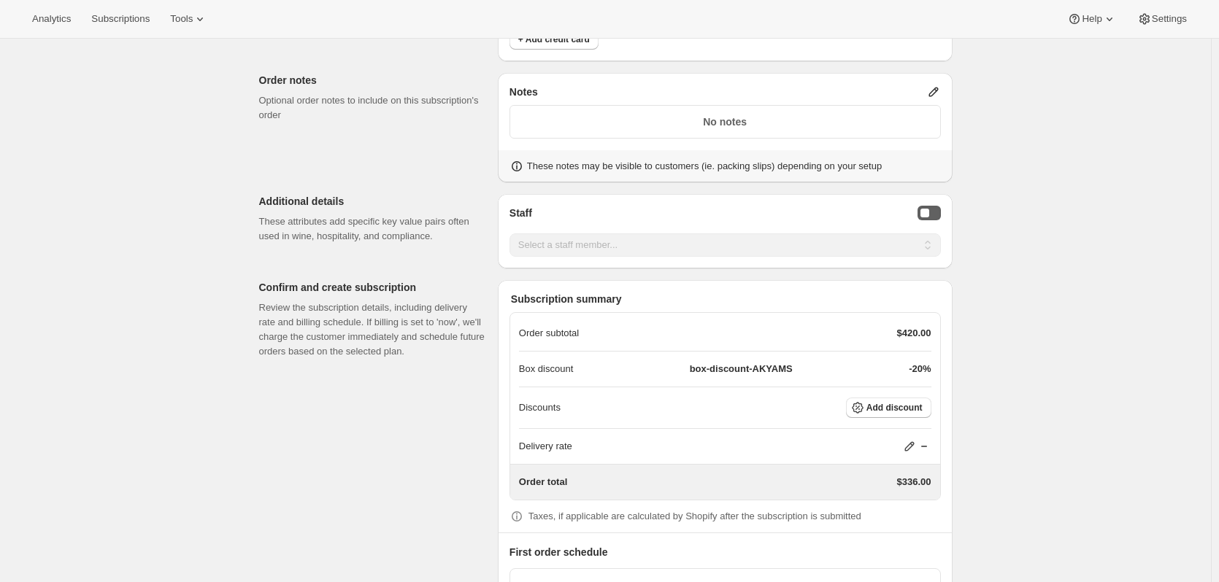
click at [936, 214] on button "Staff Selector" at bounding box center [928, 213] width 23 height 15
click at [903, 249] on select "Select a staff member... [PERSON_NAME] [PERSON_NAME] [PERSON_NAME] [PERSON_NAME…" at bounding box center [724, 245] width 431 height 23
click at [512, 234] on select "Select a staff member... [PERSON_NAME] [PERSON_NAME] [PERSON_NAME] [PERSON_NAME…" at bounding box center [724, 245] width 431 height 23
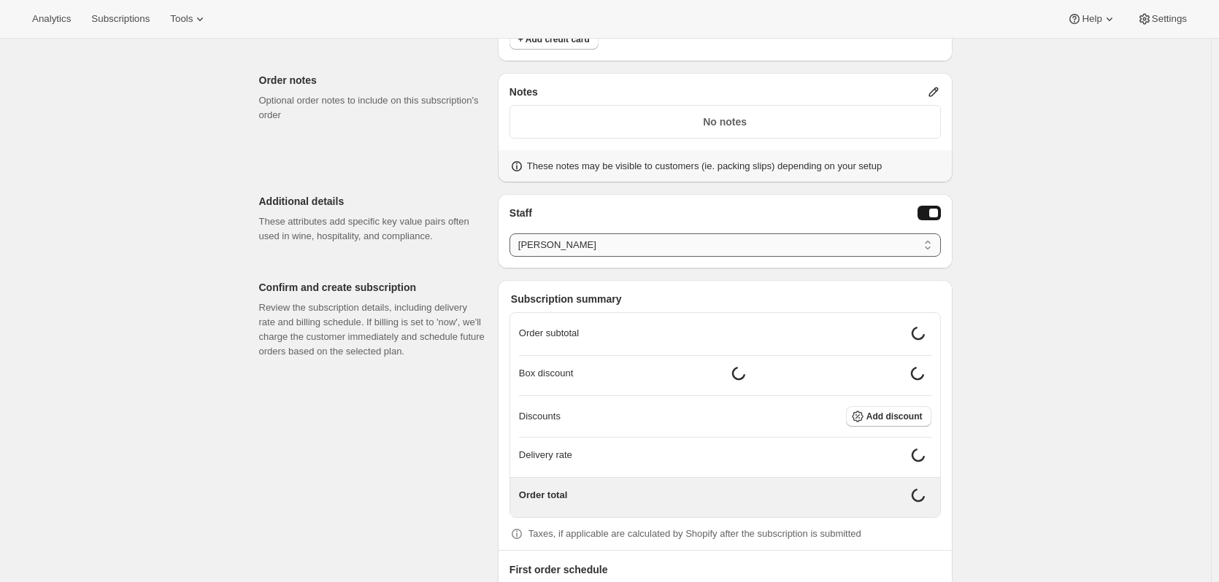
click at [658, 241] on select "Select a staff member... [PERSON_NAME] [PERSON_NAME] [PERSON_NAME] [PERSON_NAME…" at bounding box center [724, 245] width 431 height 23
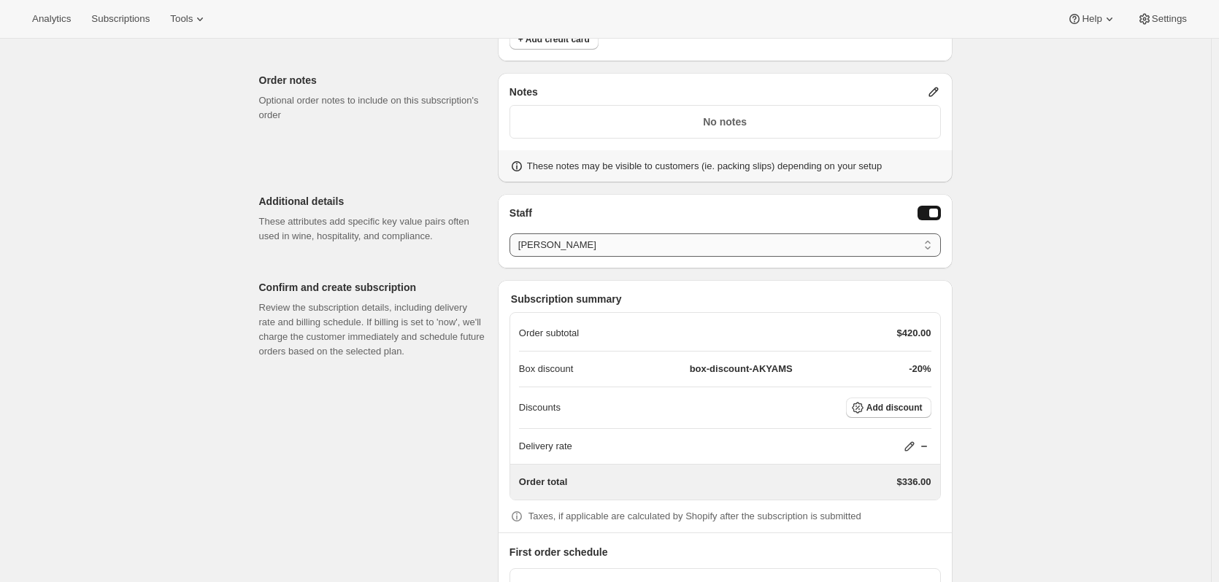
select select "associate-2"
click at [512, 234] on select "Select a staff member... [PERSON_NAME] [PERSON_NAME] [PERSON_NAME] [PERSON_NAME…" at bounding box center [724, 245] width 431 height 23
click at [731, 120] on p "No notes" at bounding box center [725, 122] width 412 height 15
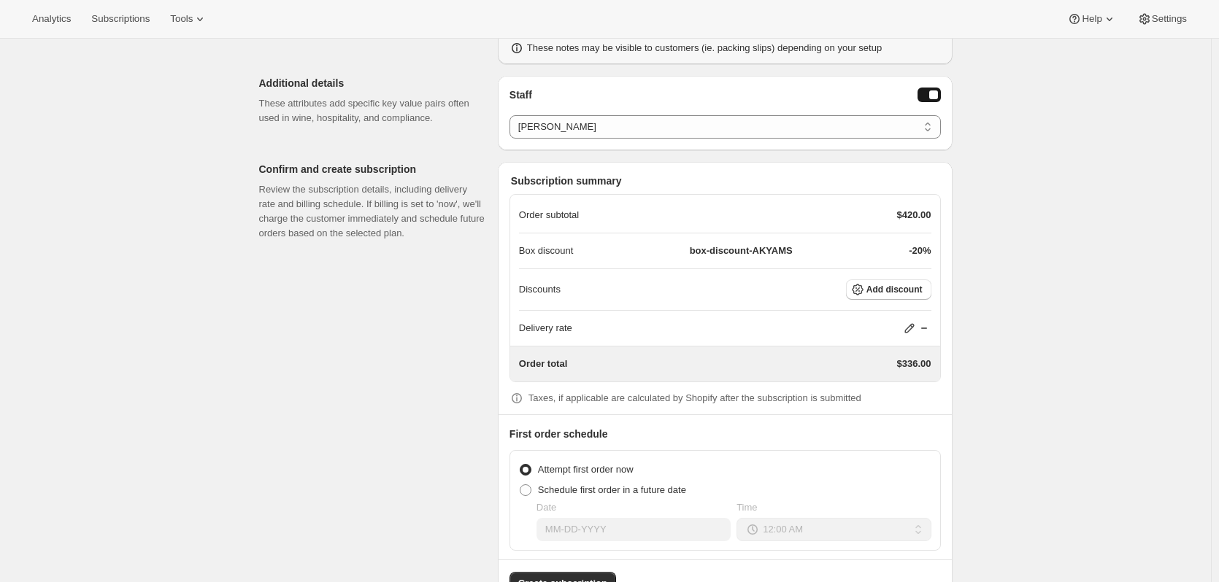
scroll to position [1333, 0]
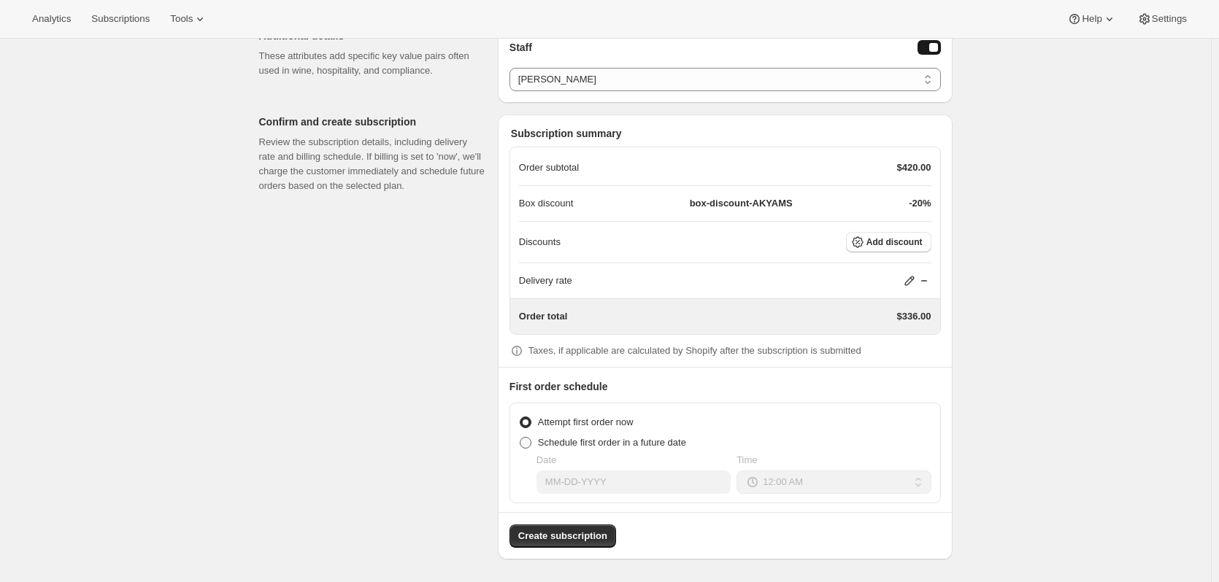
click at [531, 444] on span at bounding box center [526, 443] width 12 height 12
click at [520, 438] on input "Schedule first order in a future date" at bounding box center [520, 437] width 1 height 1
radio input "true"
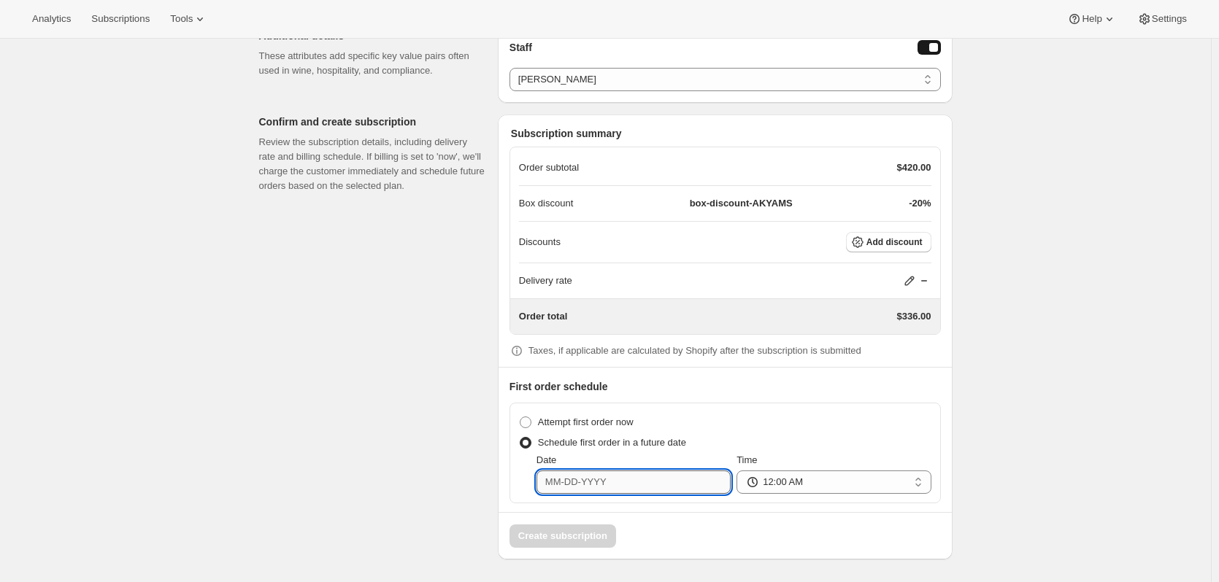
click at [595, 485] on input "Date" at bounding box center [633, 482] width 194 height 23
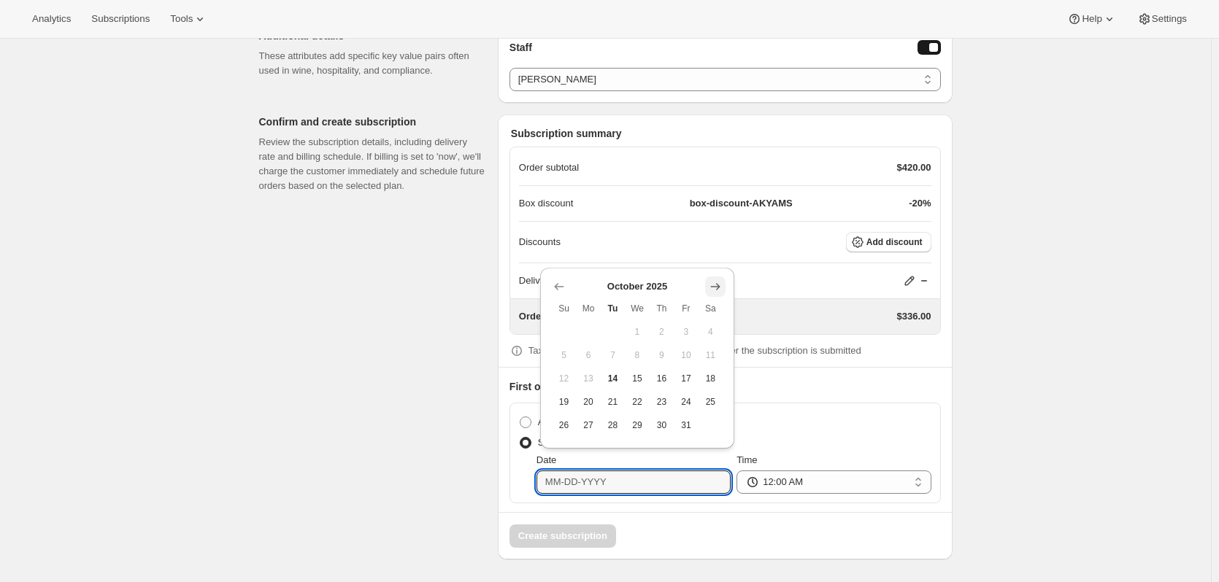
click at [720, 285] on icon "Show next month, November 2025" at bounding box center [715, 287] width 15 height 15
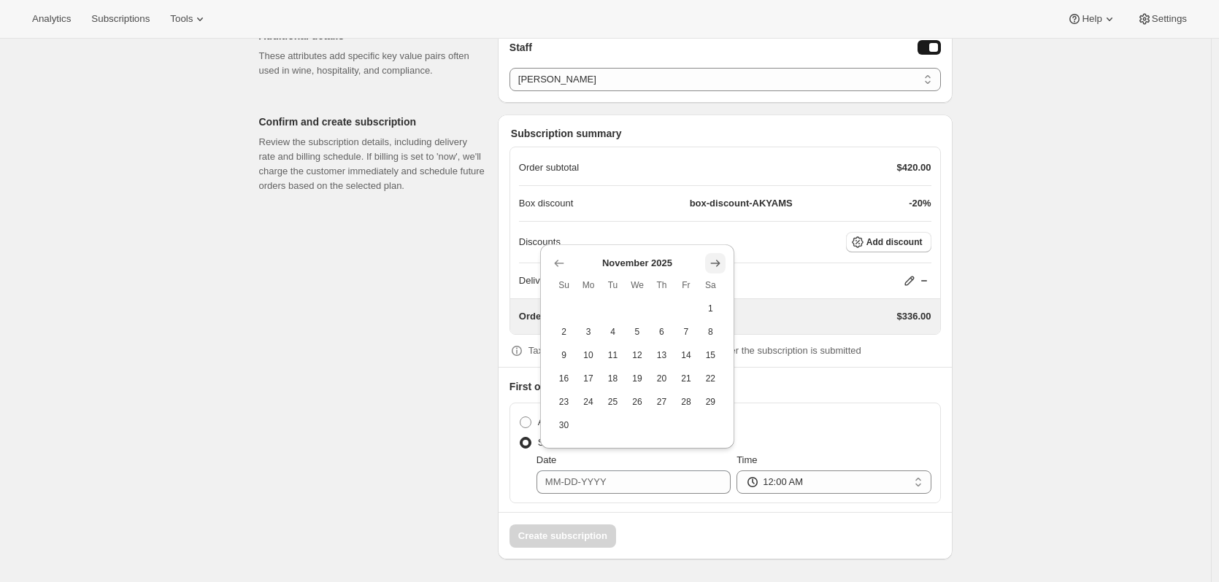
click at [720, 285] on th "Sa" at bounding box center [710, 285] width 25 height 23
click at [709, 257] on icon "Show next month, December 2025" at bounding box center [715, 263] width 15 height 15
click at [710, 285] on icon "Show next month, January 2026" at bounding box center [715, 287] width 15 height 15
click at [710, 285] on icon "Show next month, February 2026" at bounding box center [715, 287] width 15 height 15
click at [715, 312] on icon "Show next month, March 2026" at bounding box center [715, 310] width 15 height 15
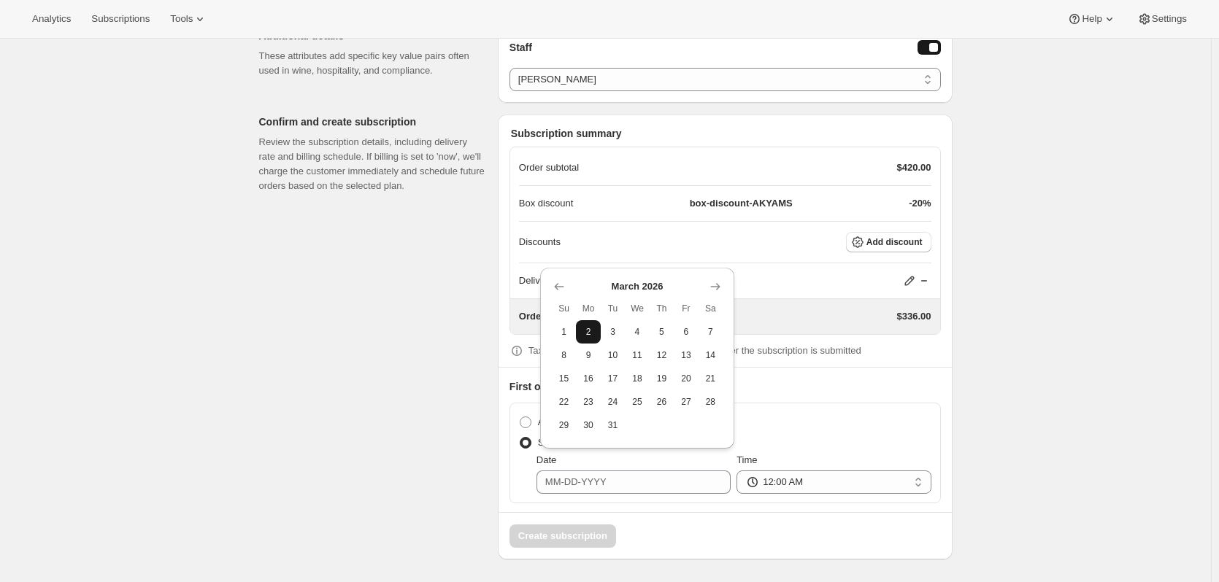
click at [581, 331] on button "2" at bounding box center [588, 331] width 24 height 23
type input "[DATE]"
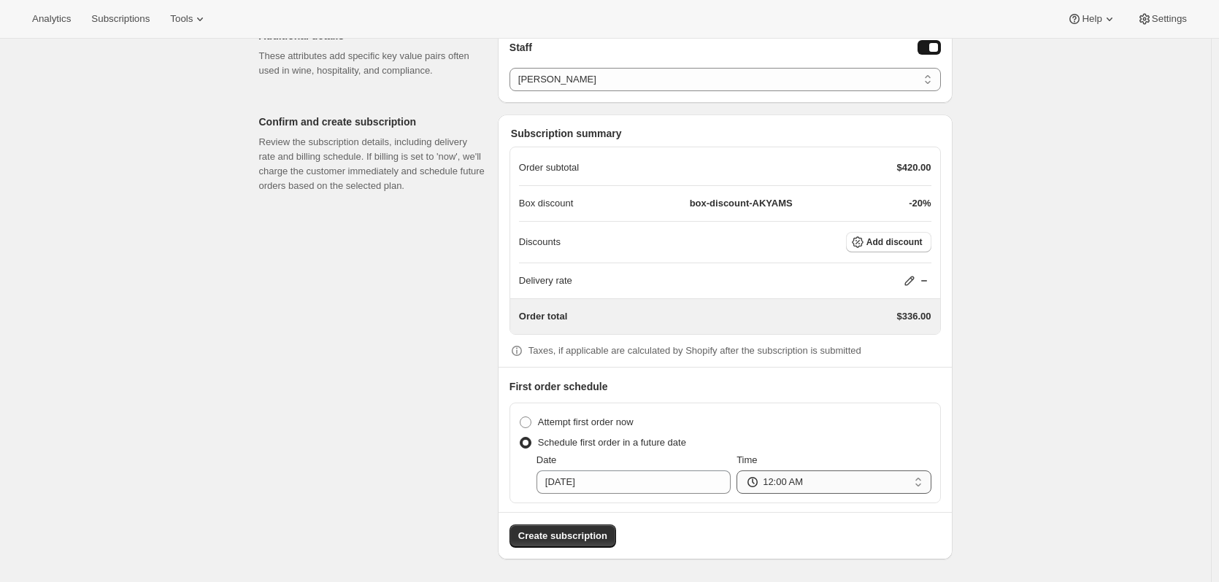
click at [894, 482] on select "12:00 AM 01:00 AM 02:00 AM 03:00 AM 04:00 AM 05:00 AM 06:00 AM 07:00 AM 08:00 A…" at bounding box center [833, 482] width 194 height 23
select select "09:00"
click at [740, 471] on select "12:00 AM 01:00 AM 02:00 AM 03:00 AM 04:00 AM 05:00 AM 06:00 AM 07:00 AM 08:00 A…" at bounding box center [833, 482] width 194 height 23
click at [596, 539] on span "Create subscription" at bounding box center [562, 536] width 89 height 15
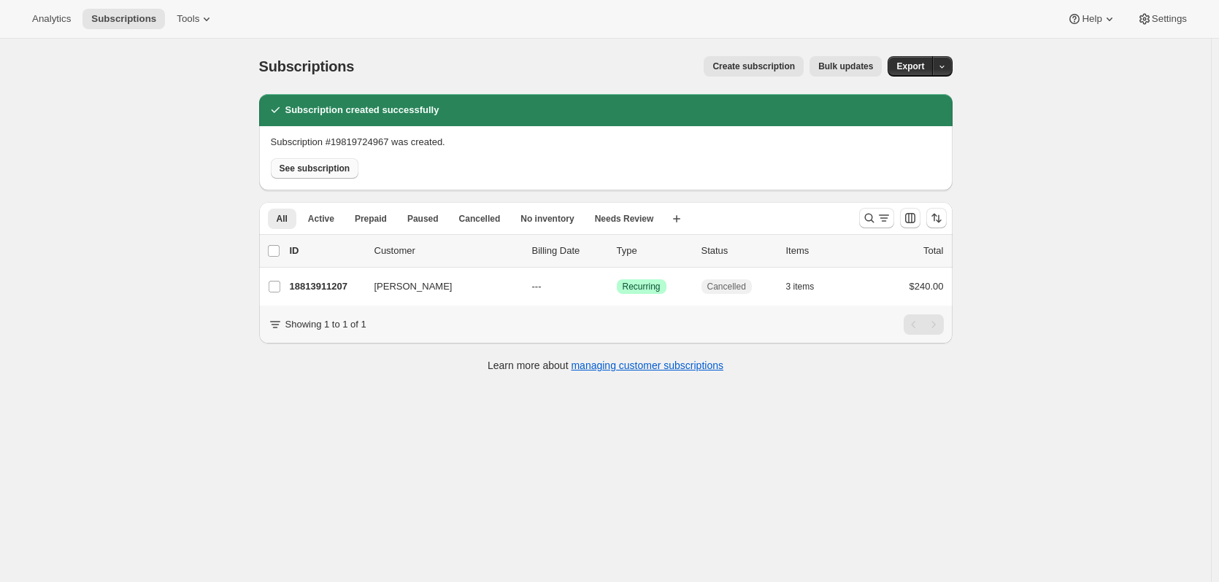
click at [302, 164] on span "See subscription" at bounding box center [315, 169] width 71 height 12
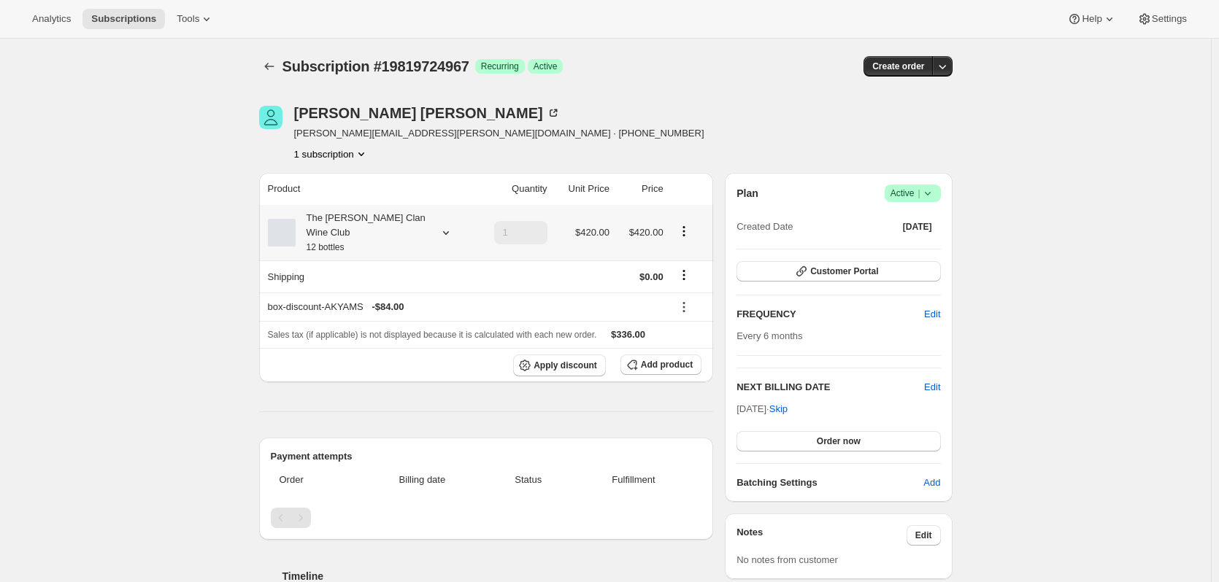
click at [444, 232] on icon at bounding box center [446, 233] width 15 height 15
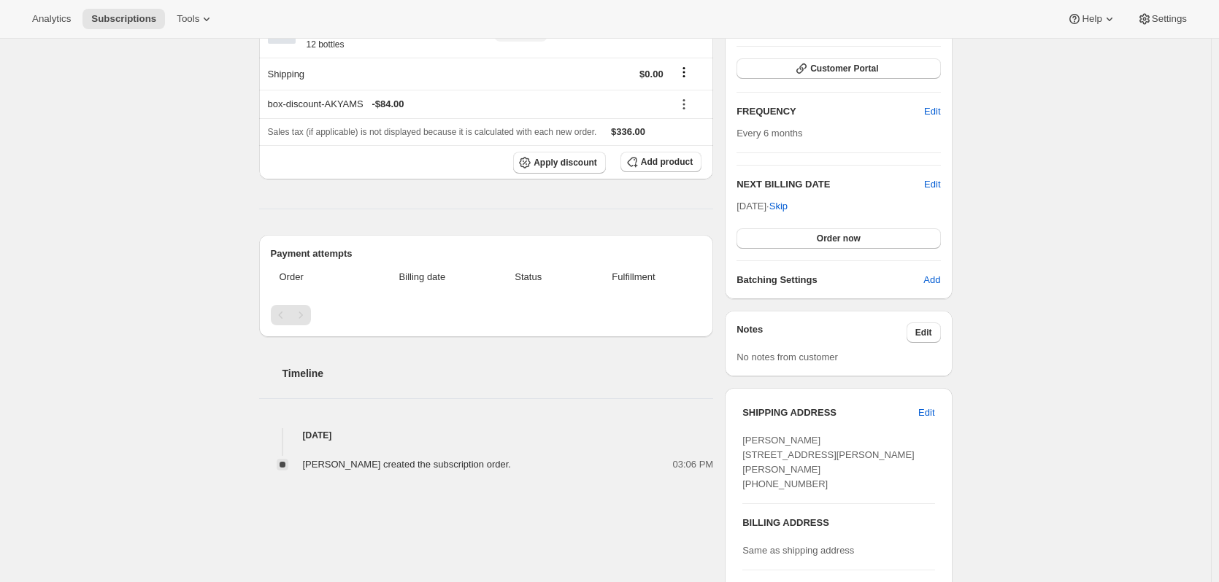
scroll to position [161, 0]
